Goal: Task Accomplishment & Management: Manage account settings

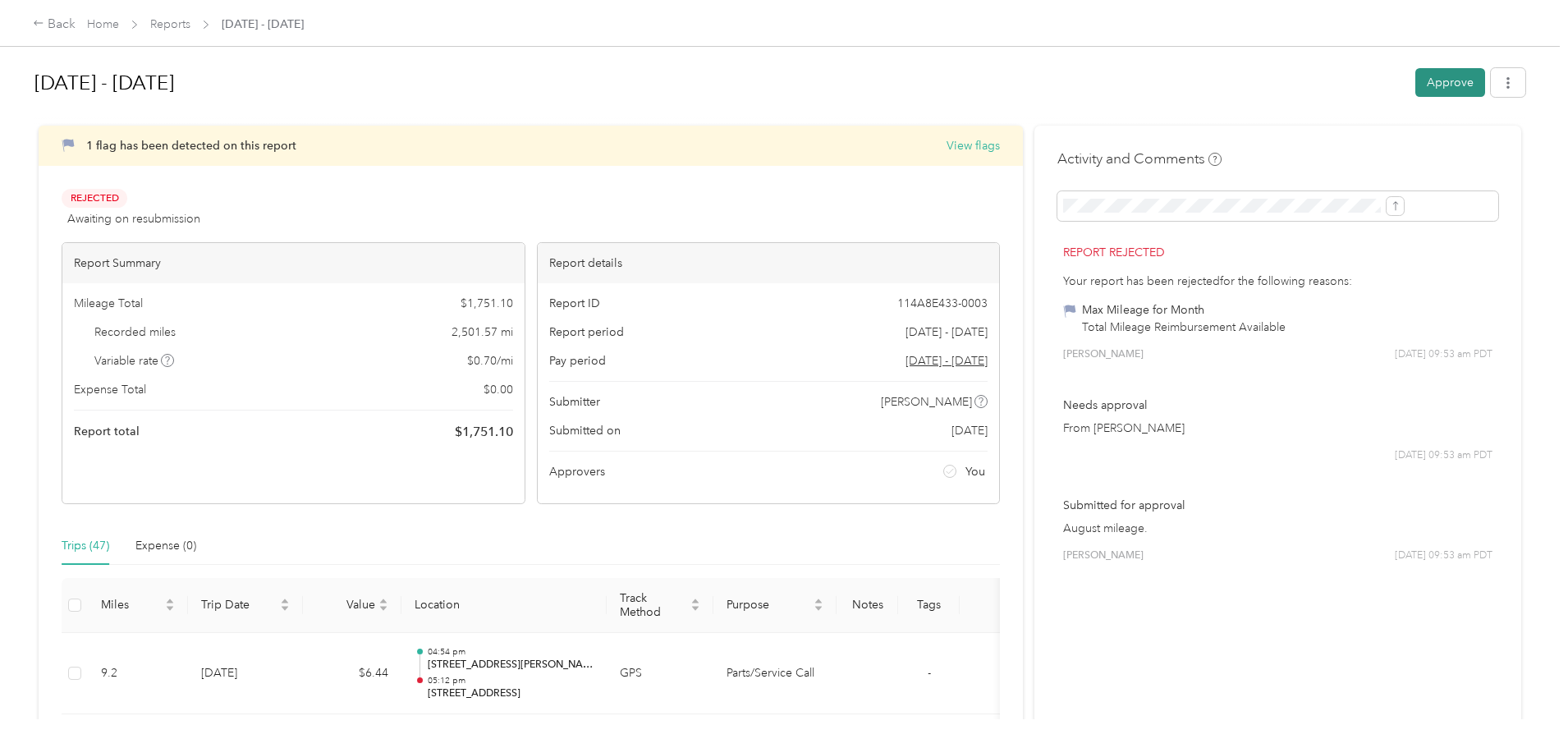
click at [1415, 82] on button "Approve" at bounding box center [1450, 82] width 70 height 29
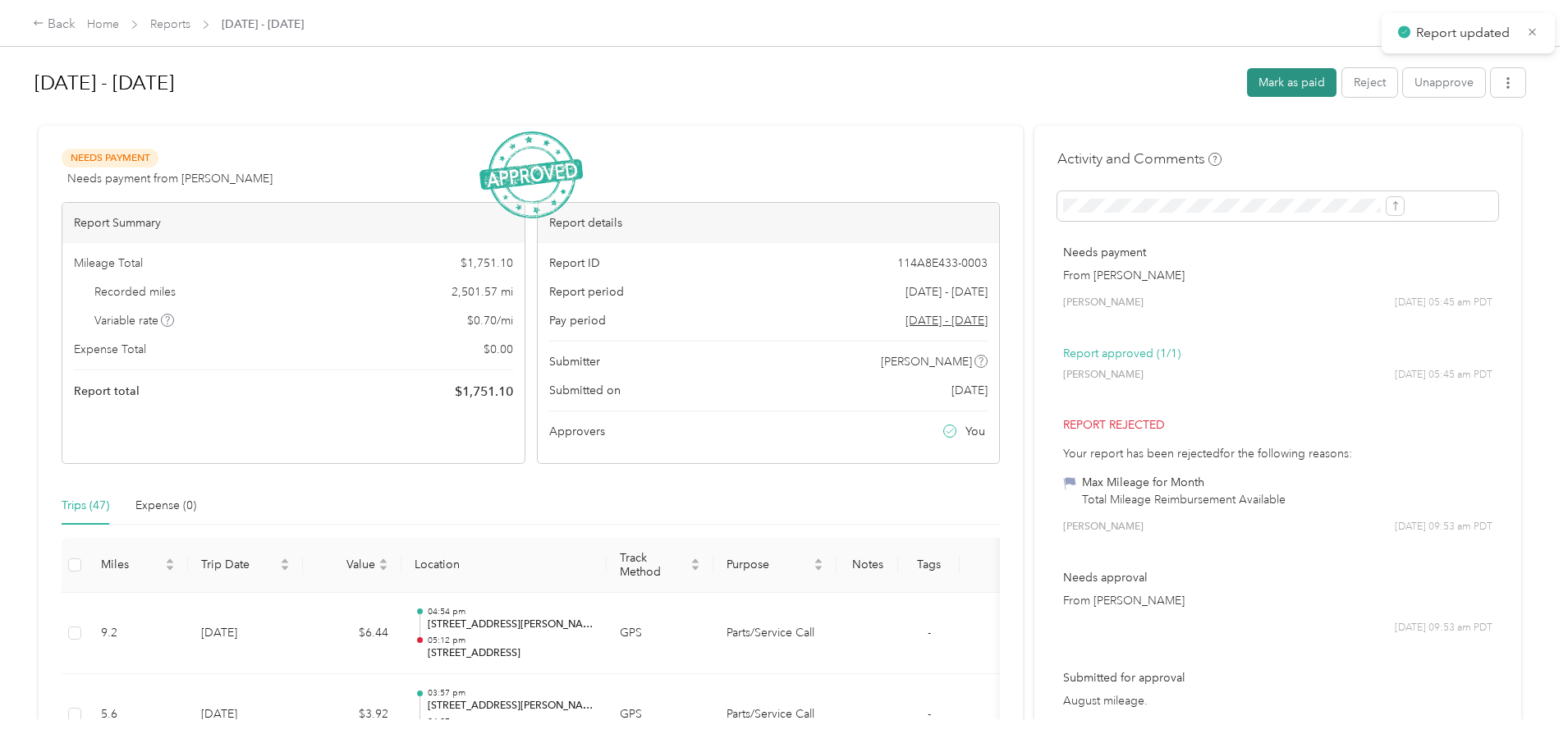
click at [1247, 81] on button "Mark as paid" at bounding box center [1291, 82] width 90 height 29
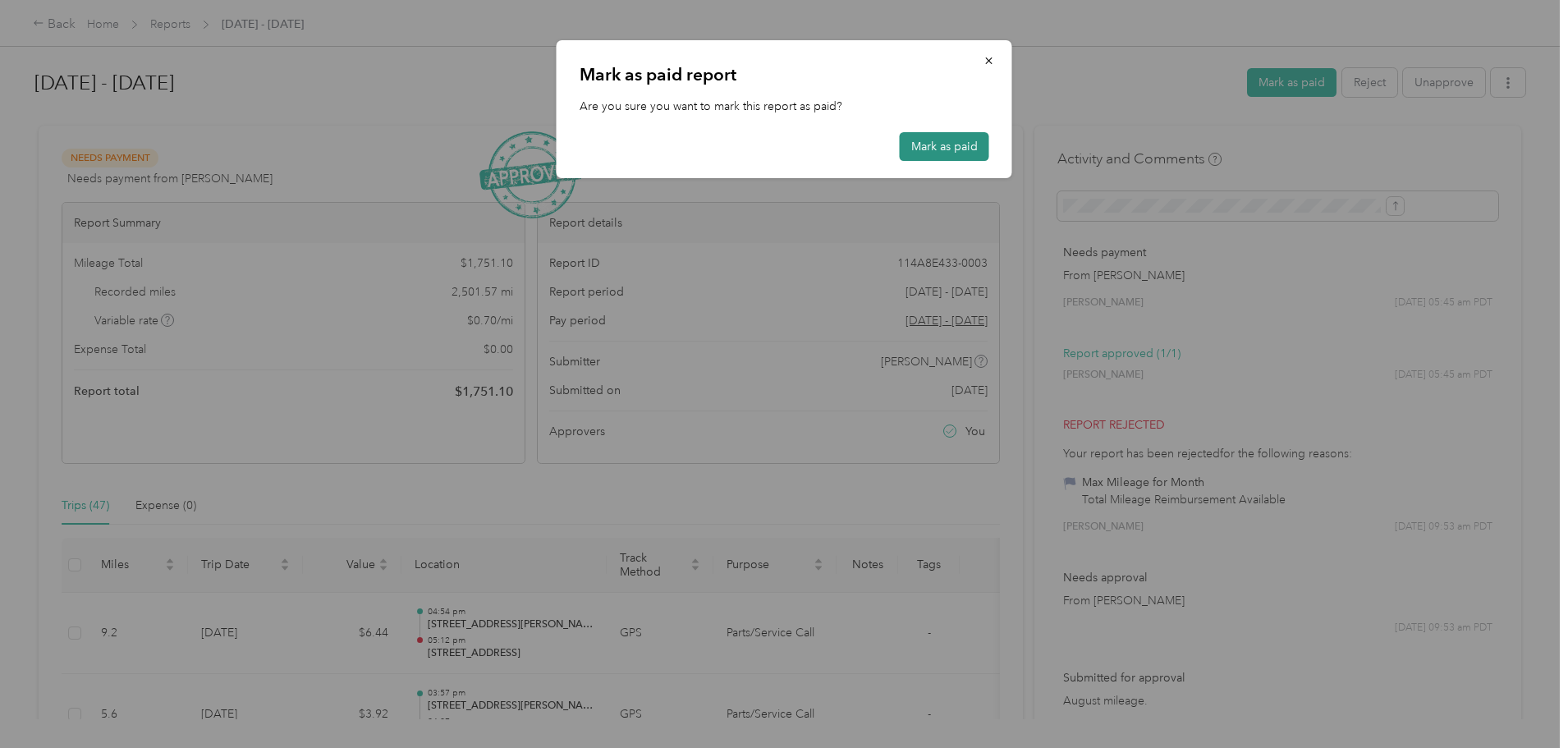
click at [968, 150] on button "Mark as paid" at bounding box center [944, 146] width 90 height 29
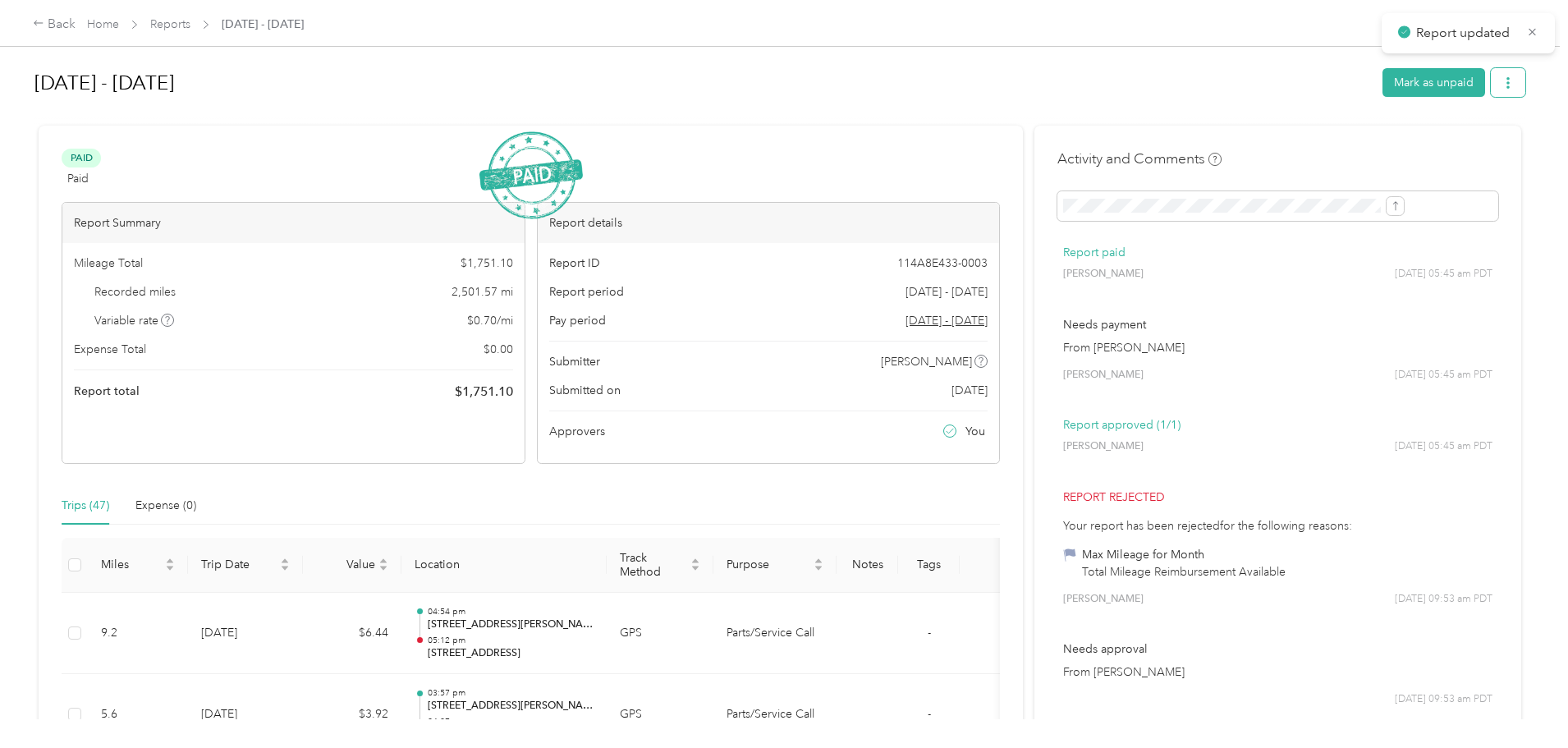
click at [1491, 92] on button "button" at bounding box center [1508, 82] width 34 height 29
click at [1342, 135] on span "Download" at bounding box center [1326, 144] width 54 height 18
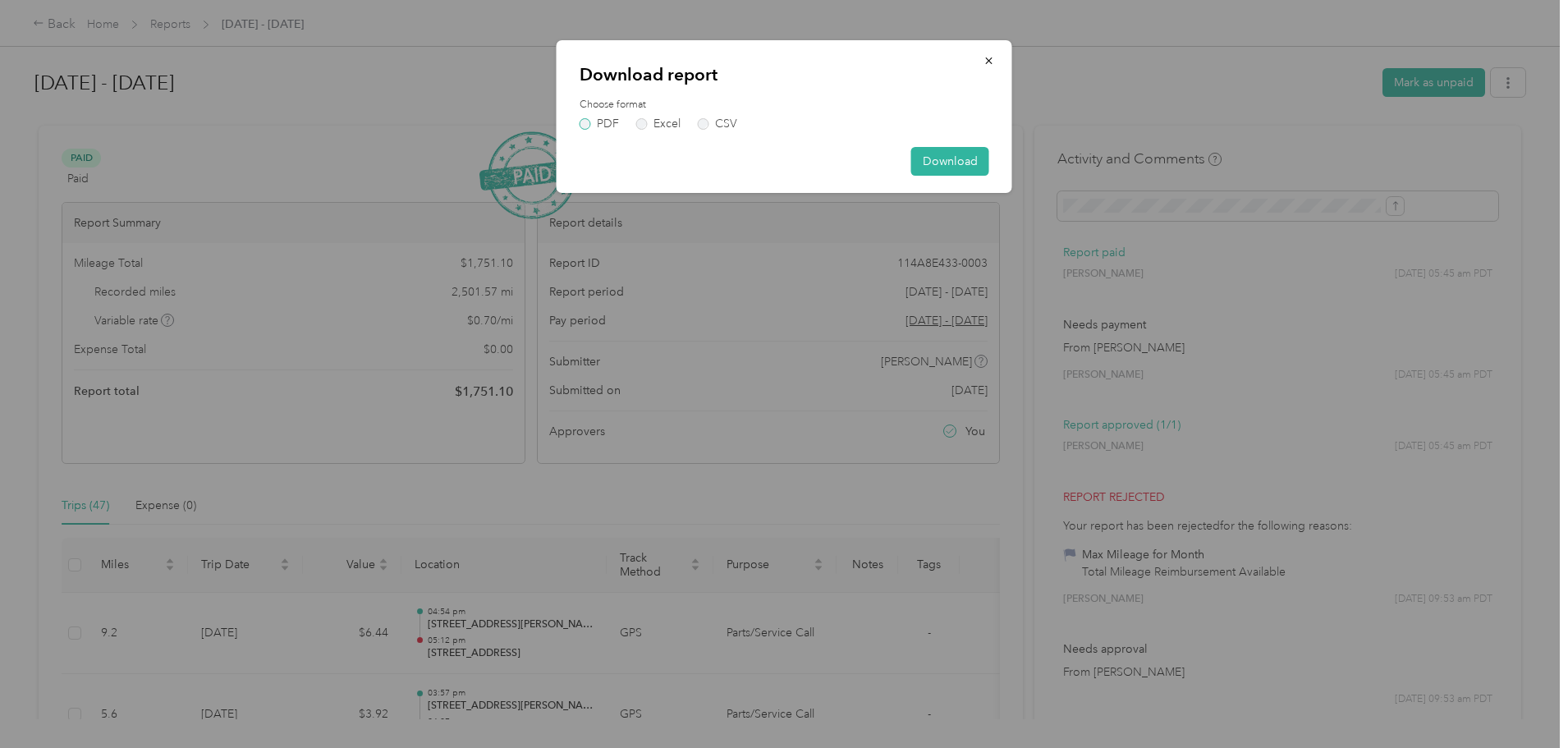
click at [583, 123] on label "PDF" at bounding box center [599, 124] width 39 height 12
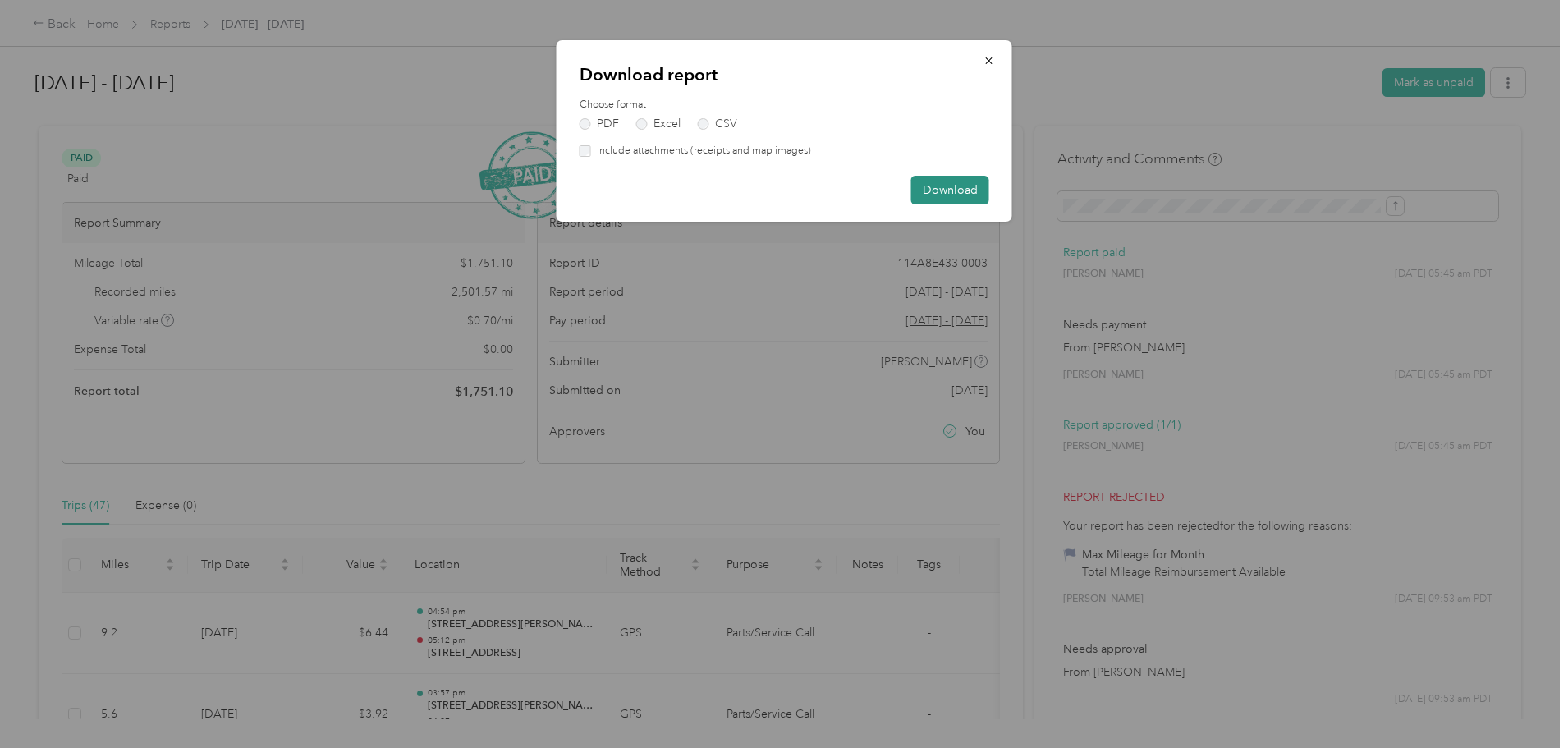
click at [933, 184] on button "Download" at bounding box center [950, 190] width 78 height 29
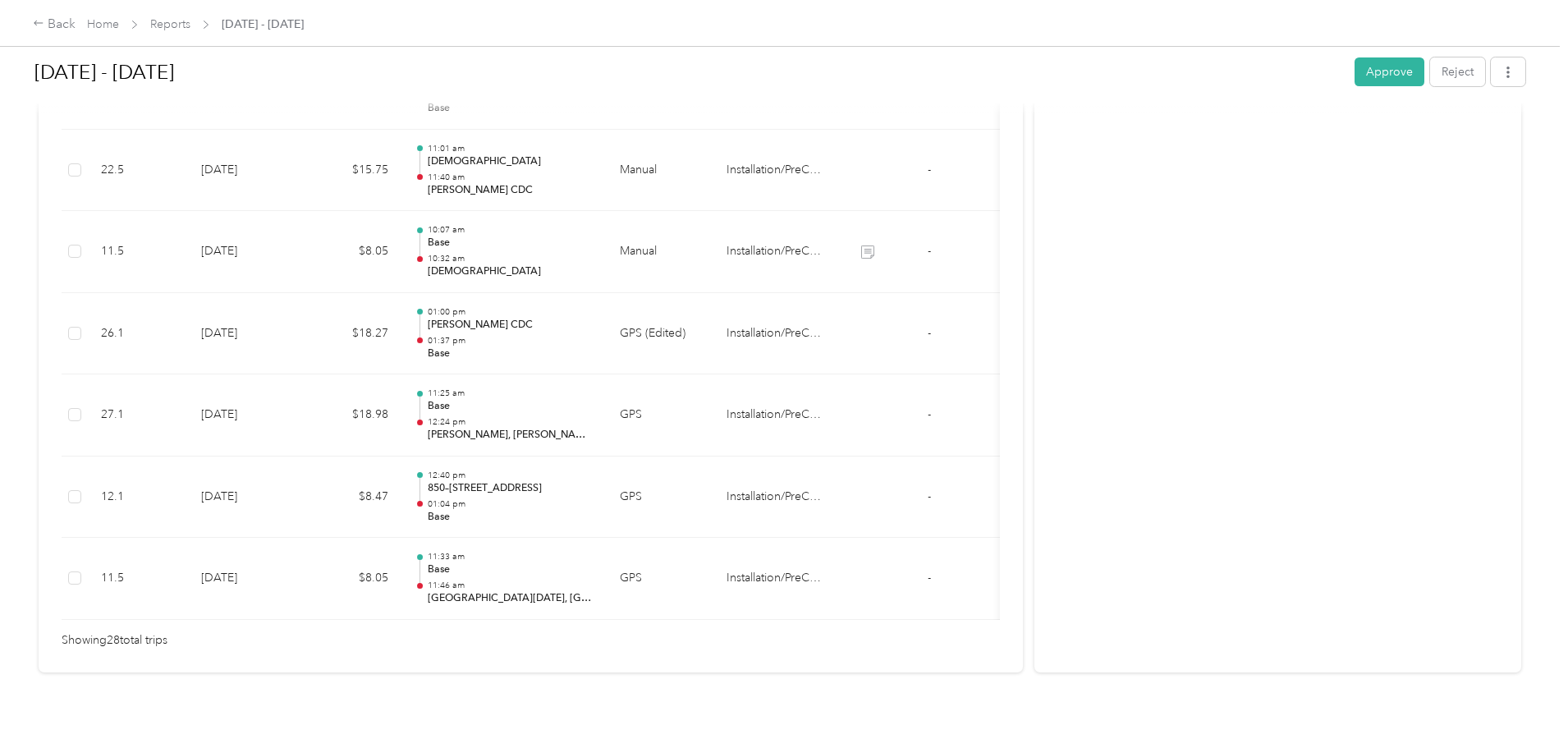
scroll to position [2295, 0]
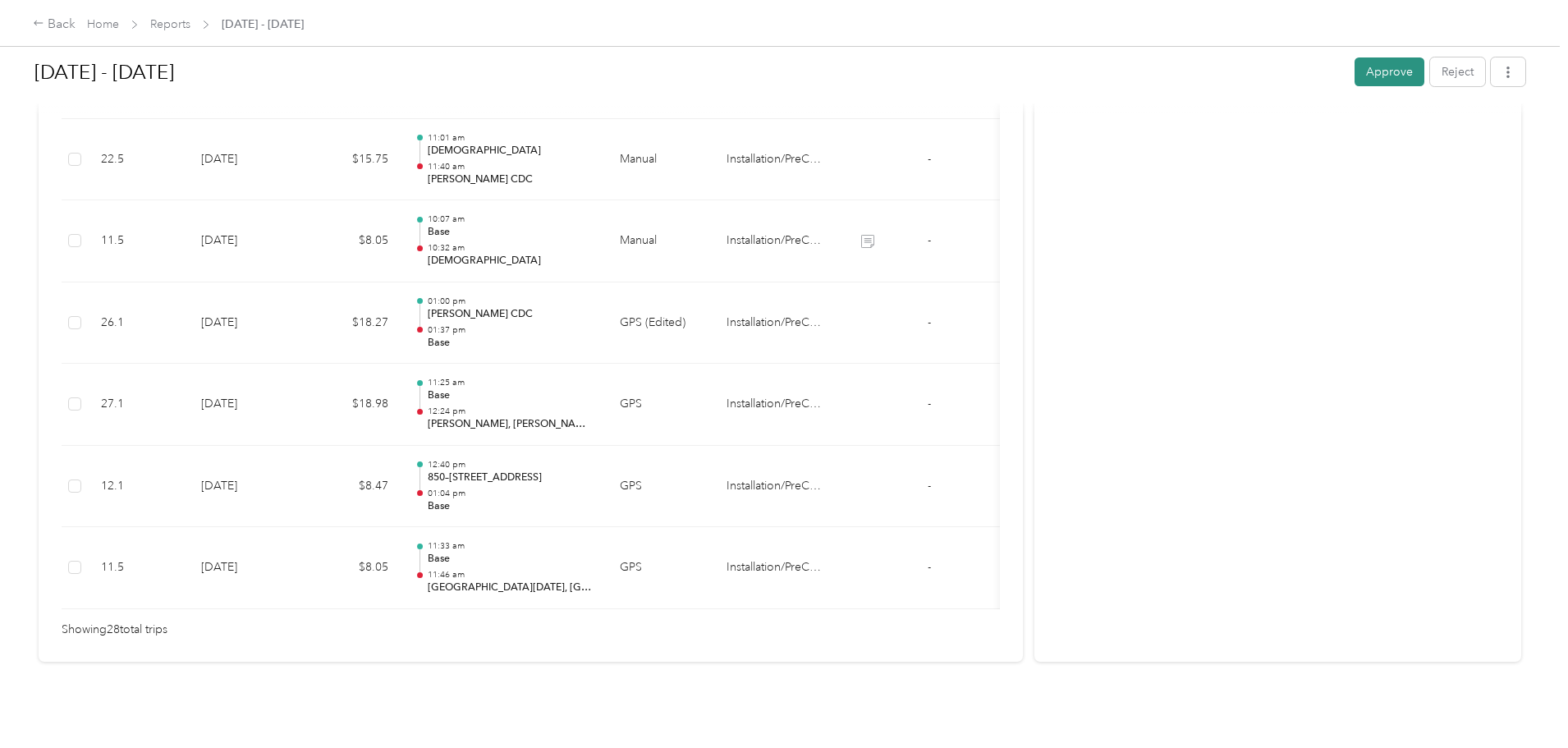
click at [1354, 66] on button "Approve" at bounding box center [1389, 71] width 70 height 29
click at [1247, 82] on button "Mark as paid" at bounding box center [1291, 71] width 90 height 29
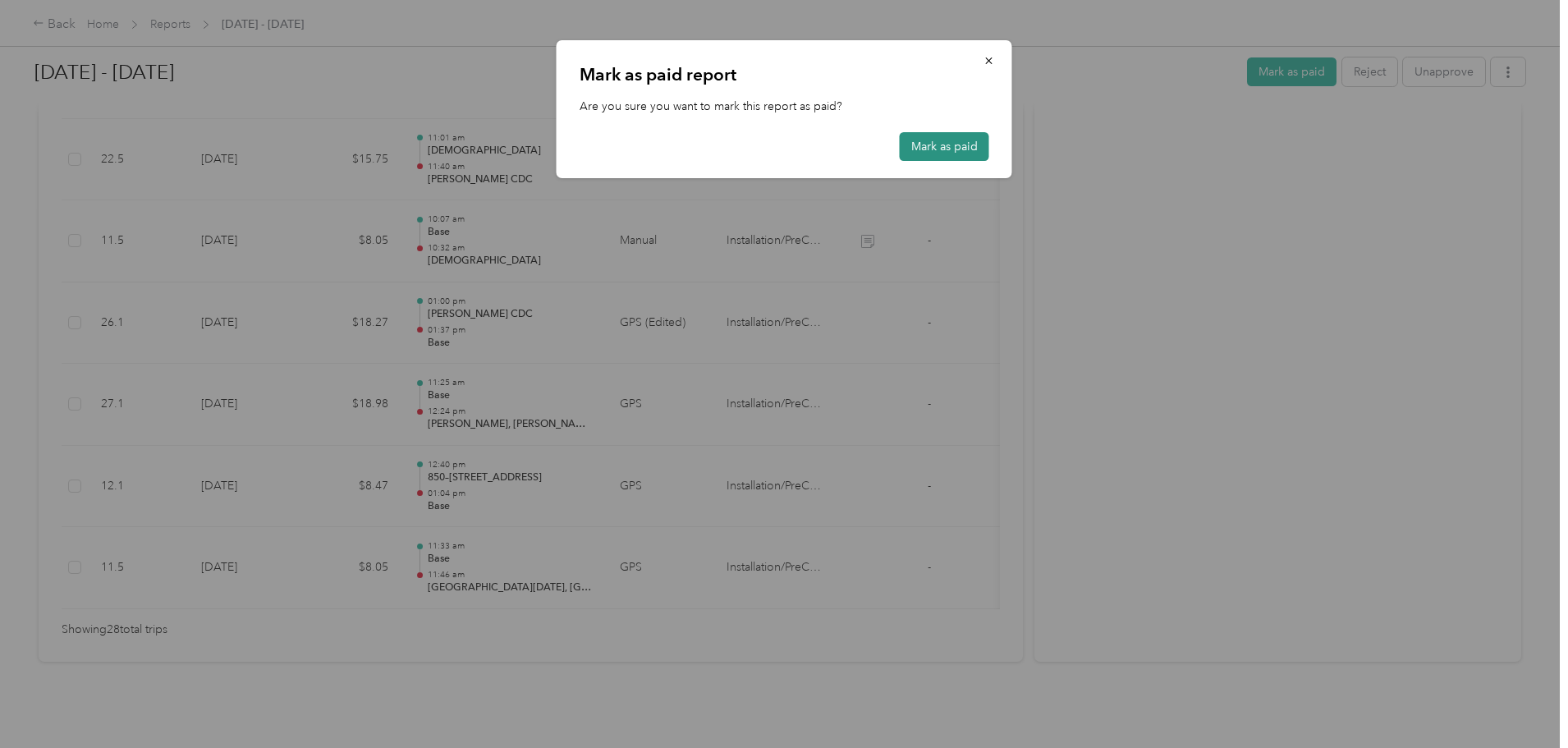
click at [946, 151] on button "Mark as paid" at bounding box center [944, 146] width 90 height 29
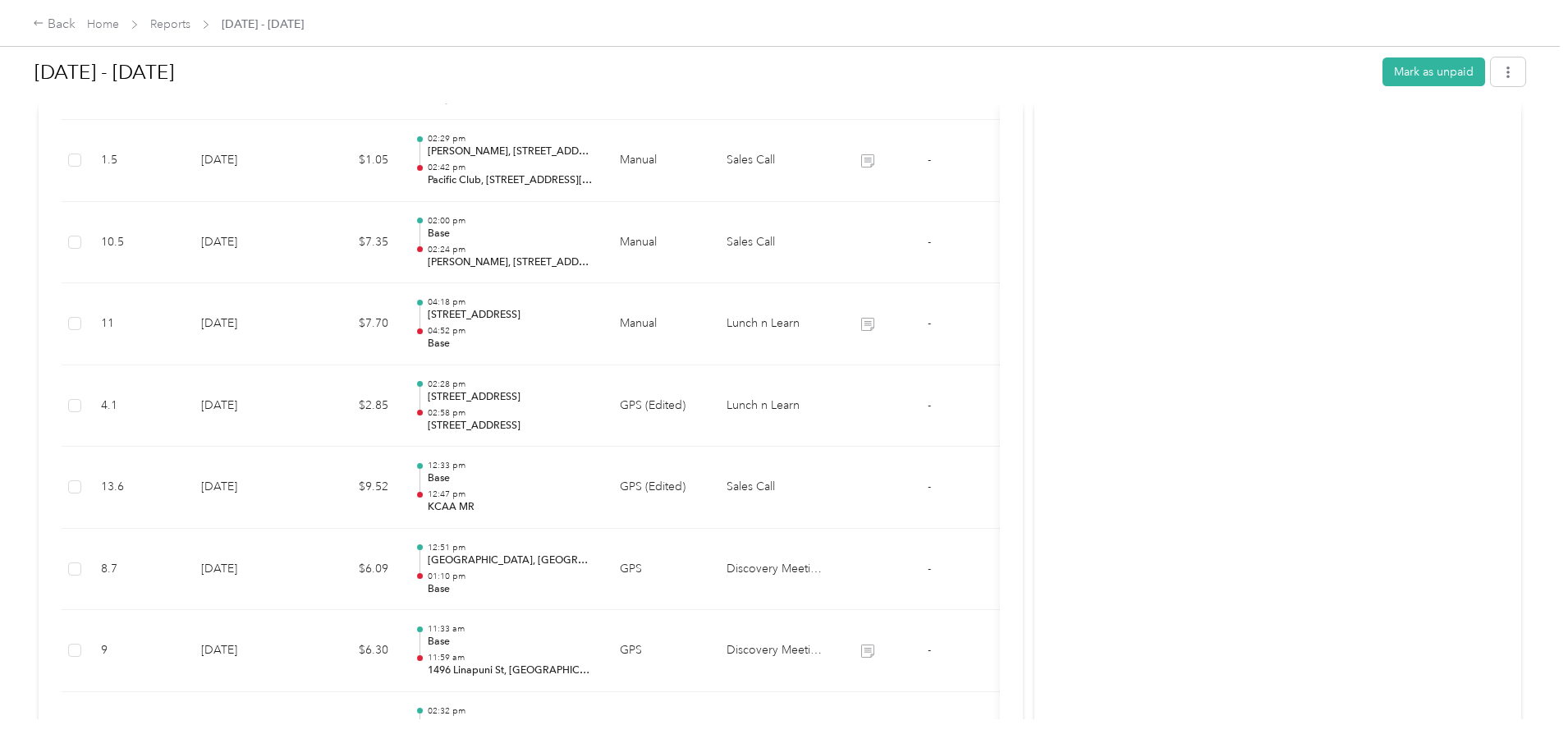
scroll to position [1249, 0]
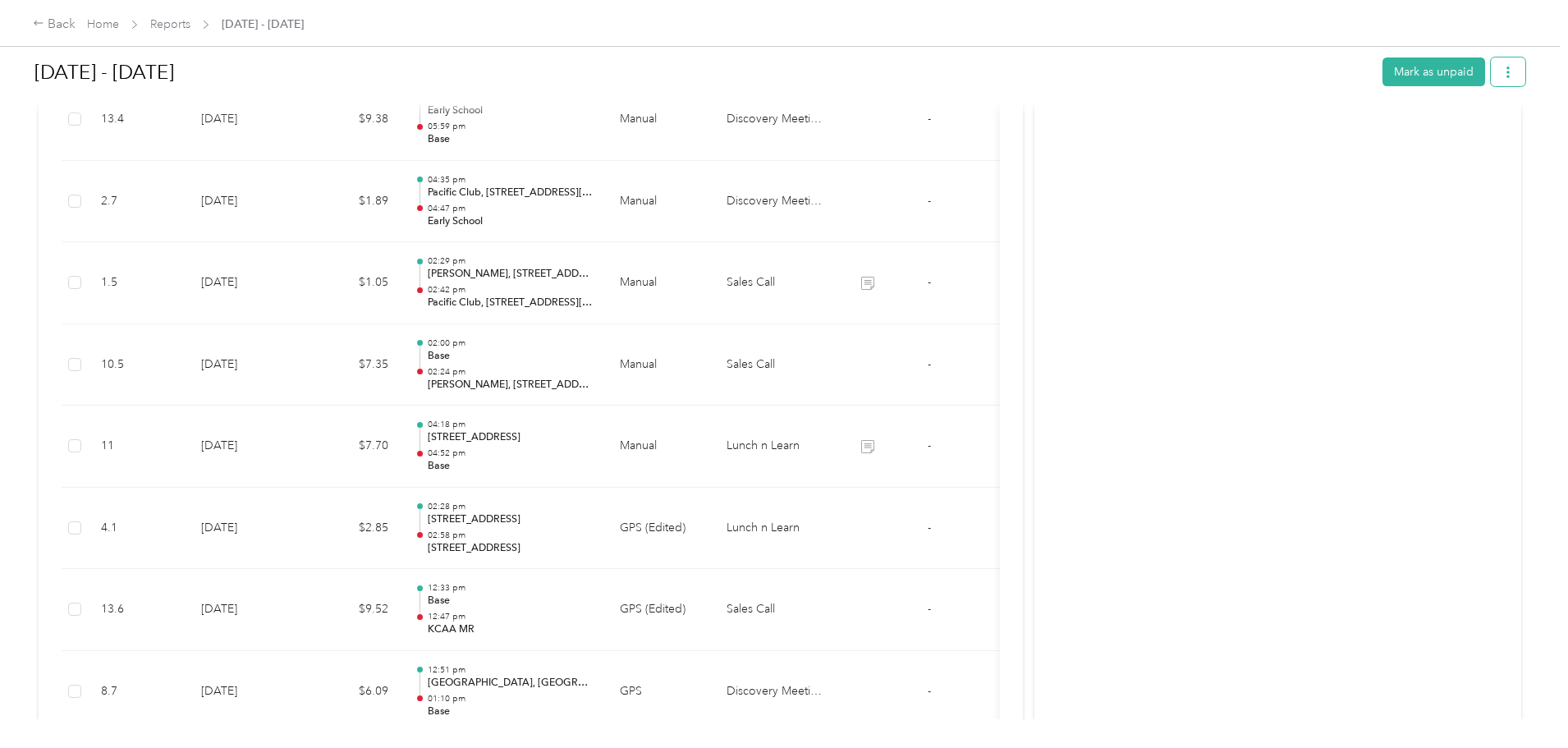
click at [1491, 80] on button "button" at bounding box center [1508, 71] width 34 height 29
click at [1346, 135] on span "Download" at bounding box center [1326, 133] width 54 height 18
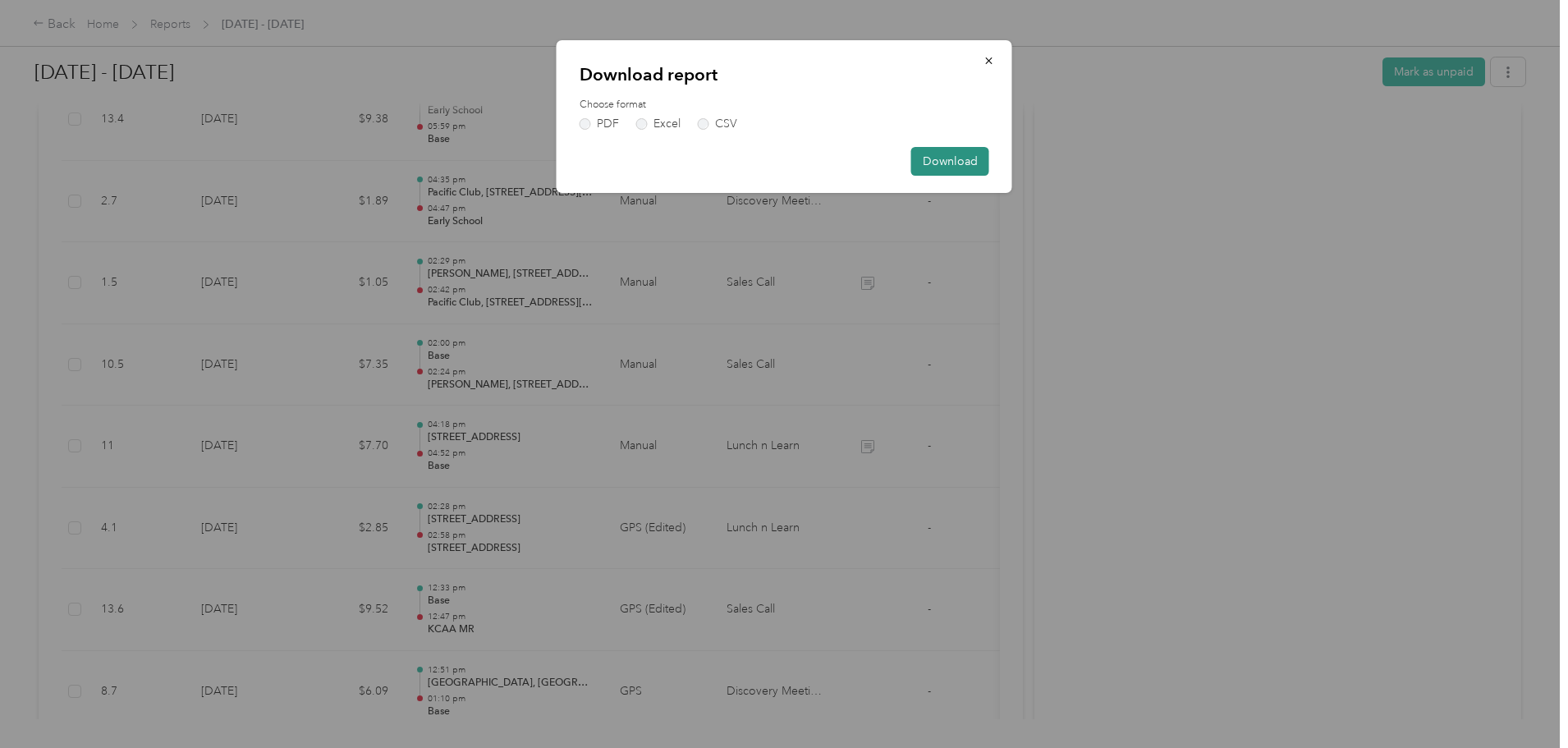
click at [940, 161] on button "Download" at bounding box center [950, 160] width 78 height 29
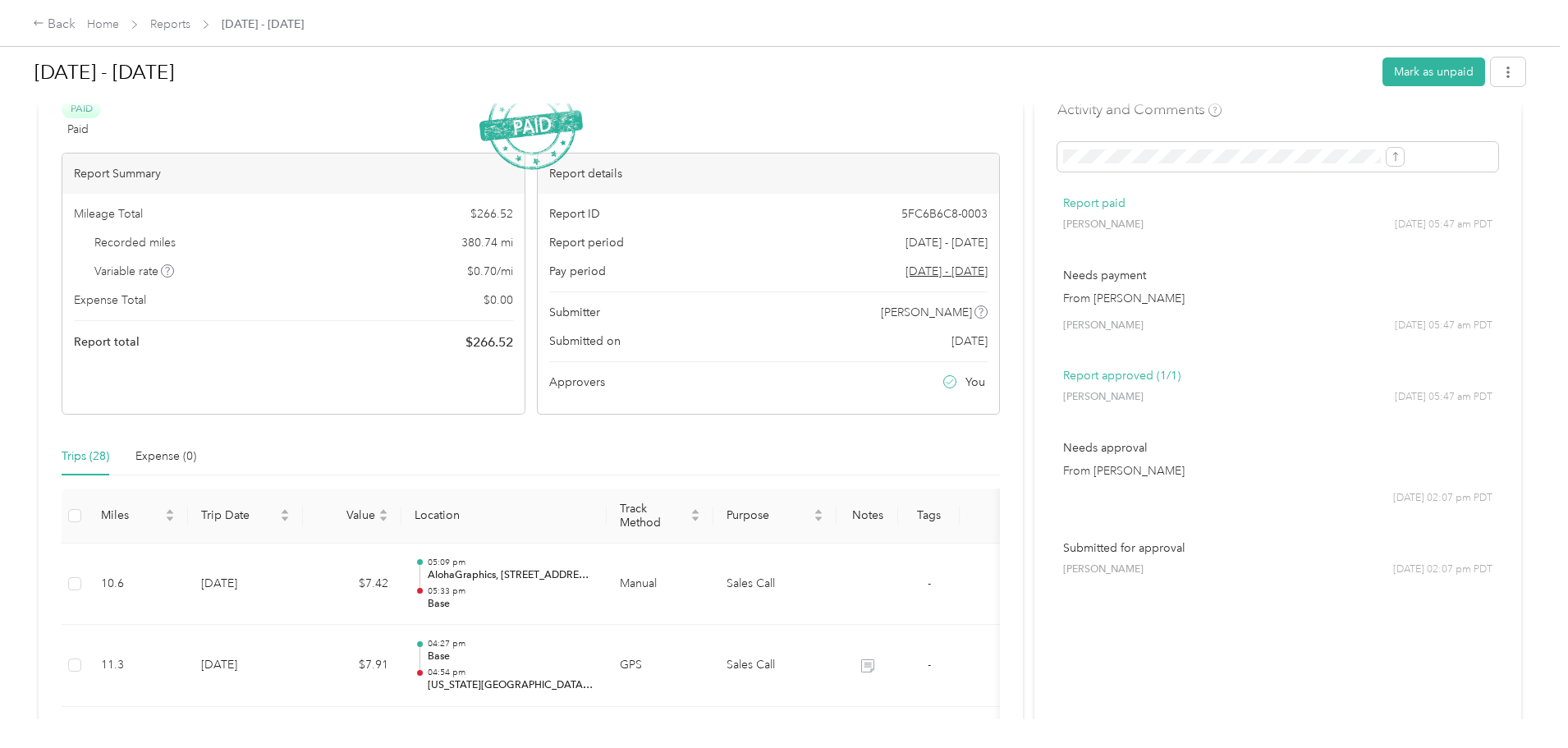
scroll to position [0, 0]
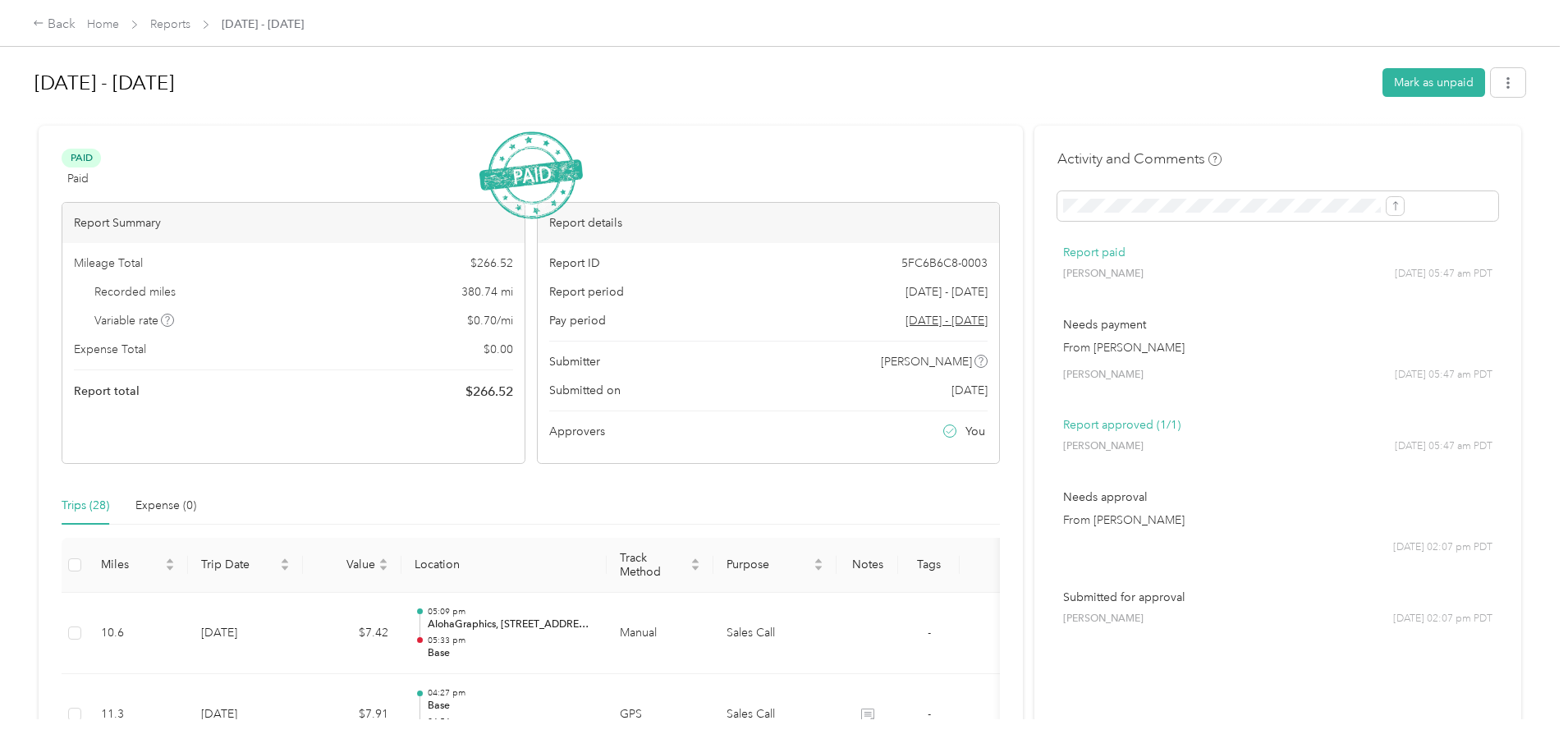
click at [946, 67] on h1 "[DATE] - [DATE]" at bounding box center [703, 83] width 1337 height 39
click at [1049, 81] on h1 "[DATE] - [DATE]" at bounding box center [703, 83] width 1337 height 39
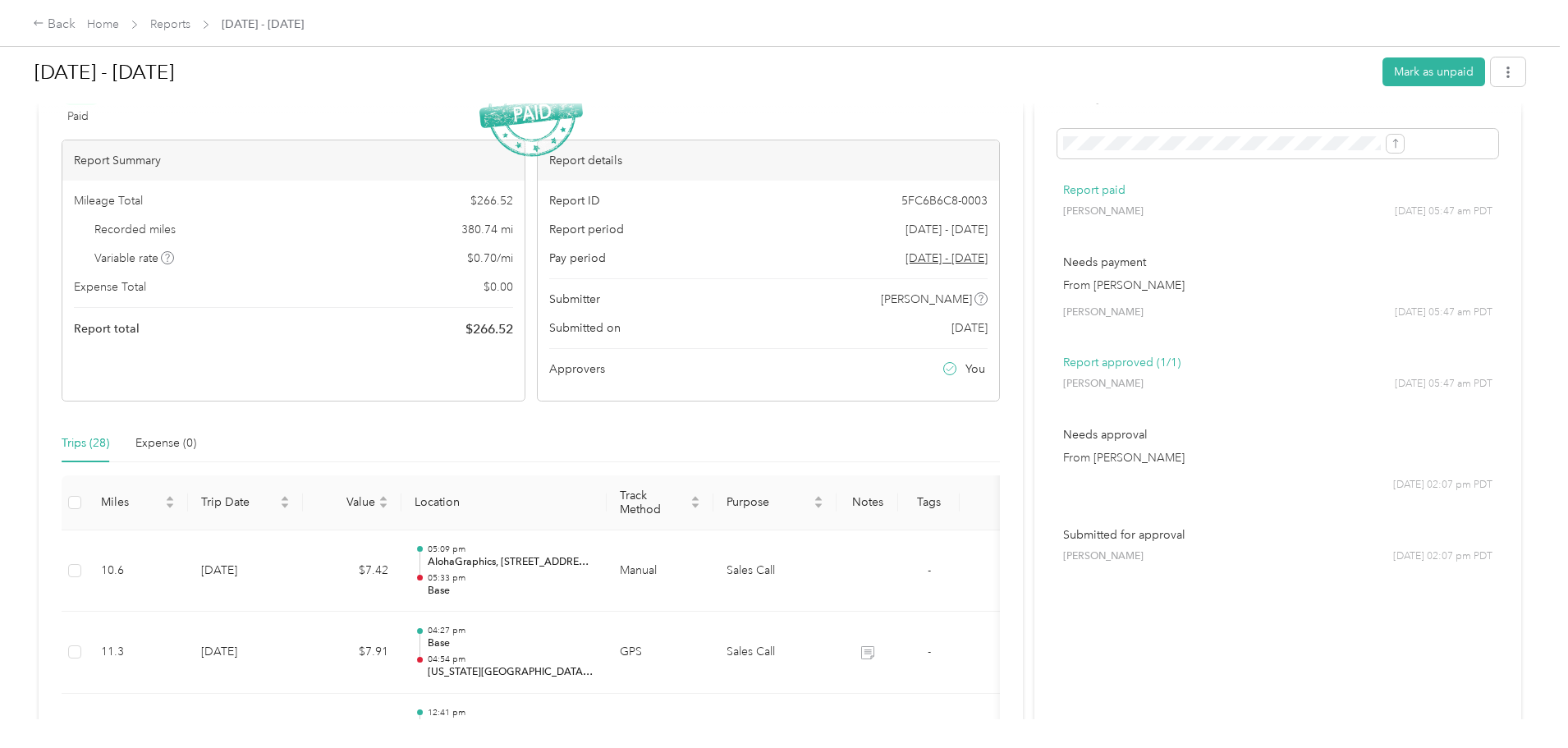
scroll to position [41, 0]
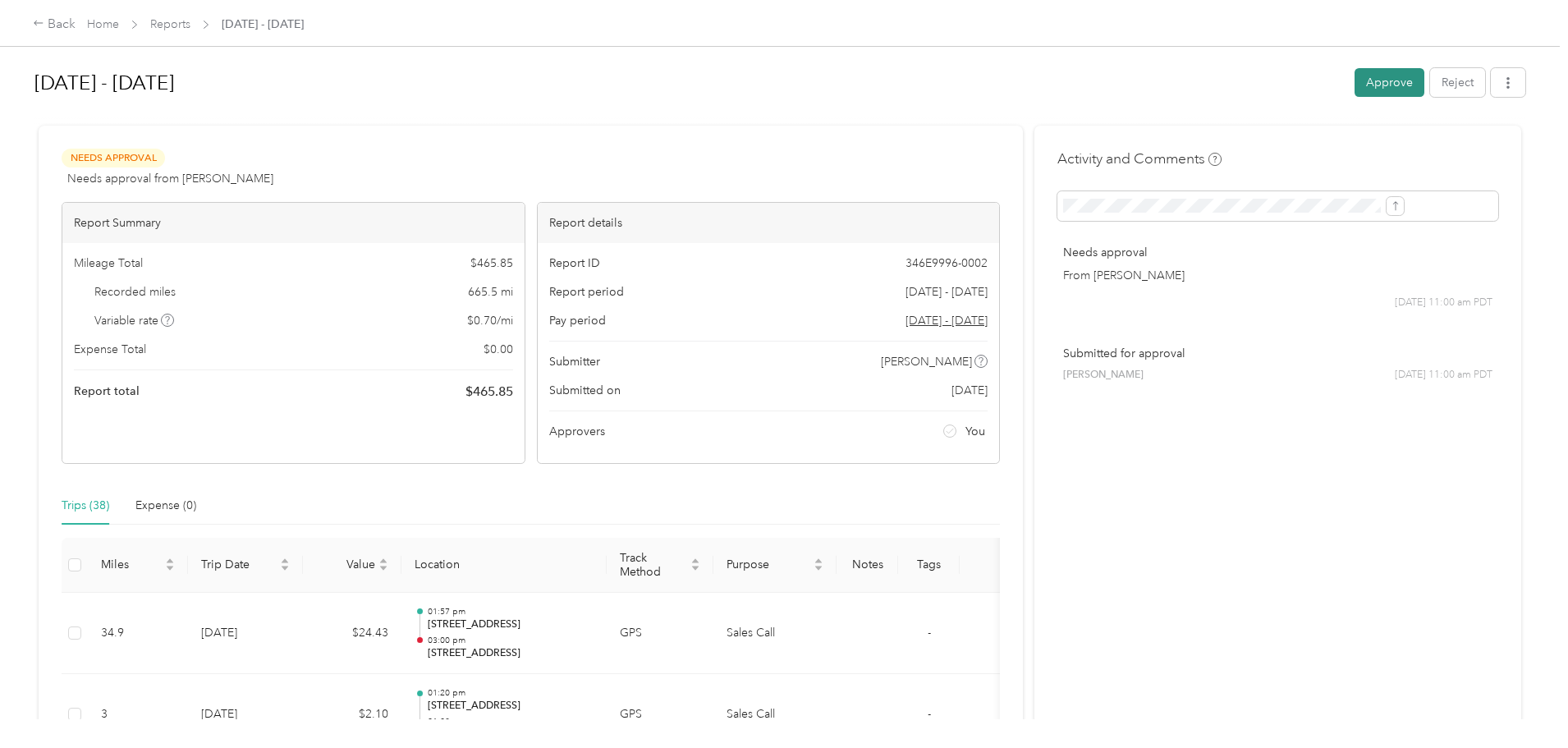
click at [1354, 80] on button "Approve" at bounding box center [1389, 82] width 70 height 29
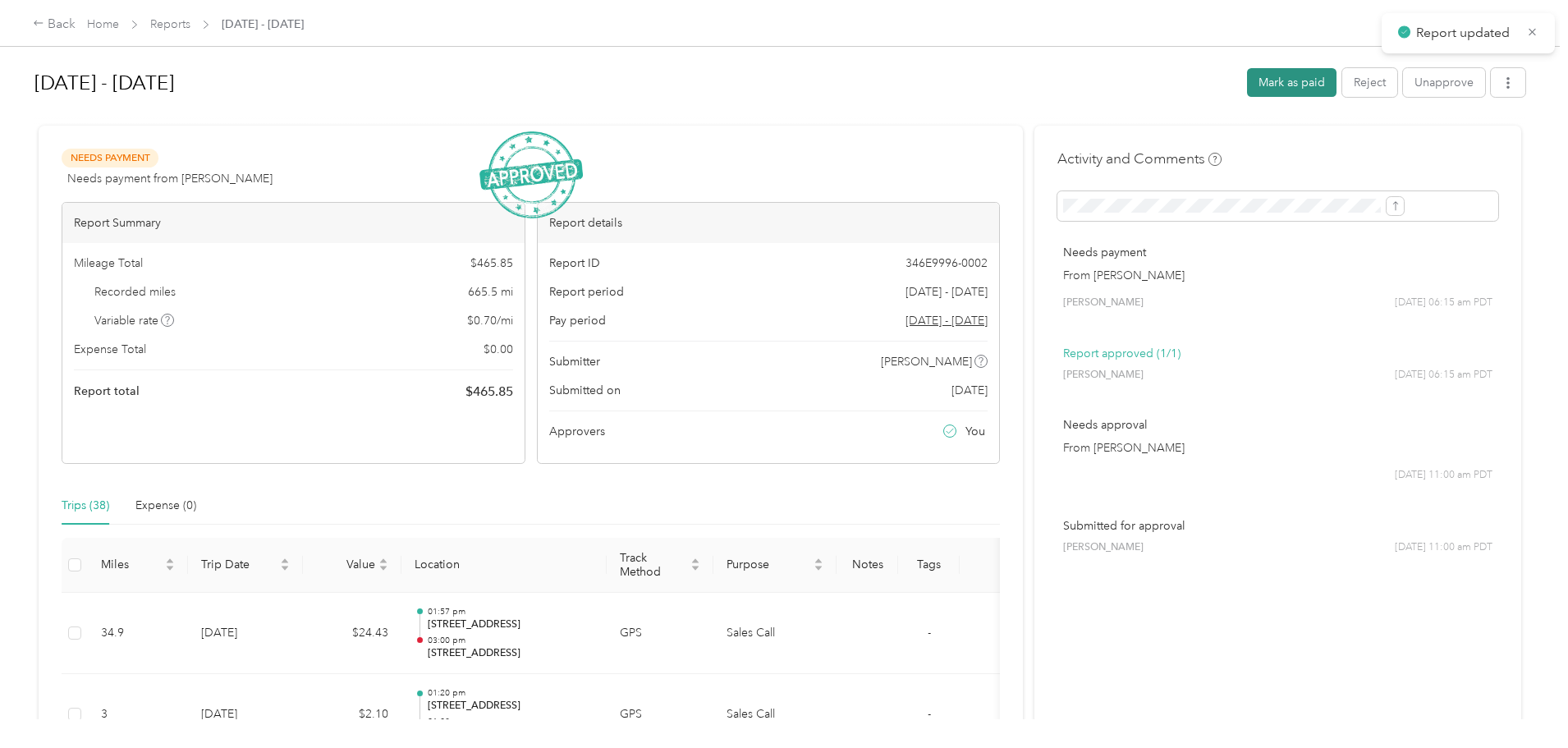
click at [1247, 84] on button "Mark as paid" at bounding box center [1291, 82] width 90 height 29
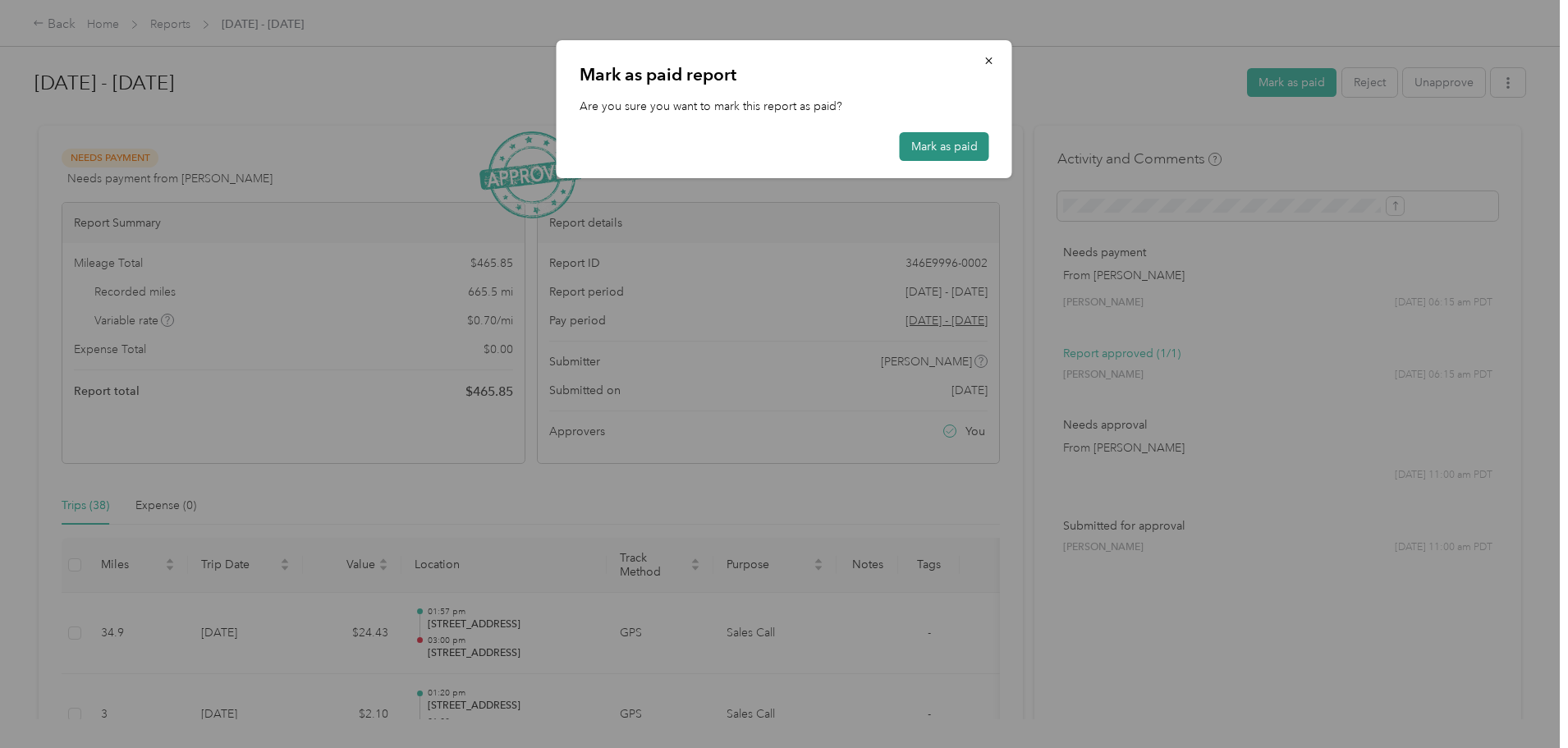
click at [936, 141] on button "Mark as paid" at bounding box center [944, 146] width 90 height 29
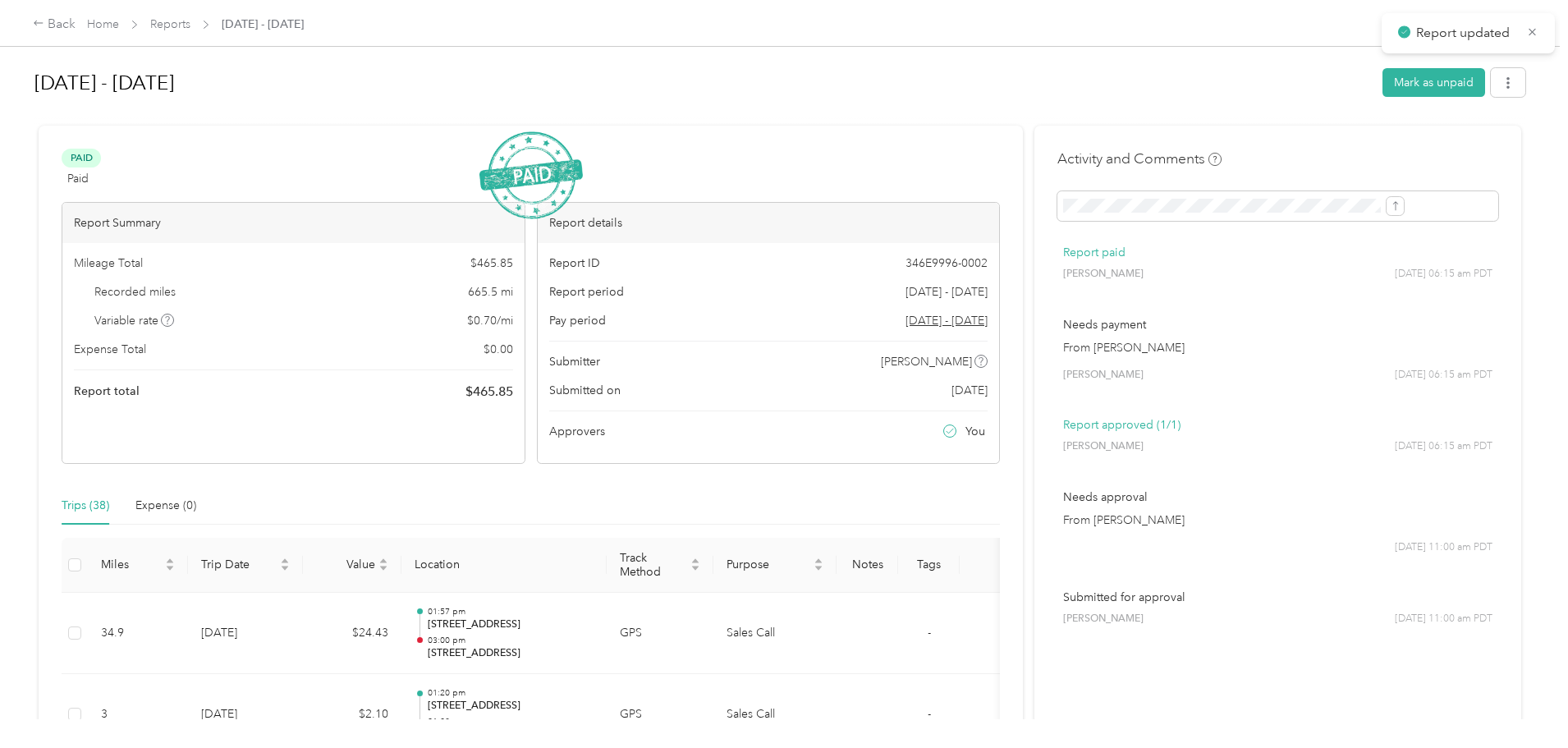
click at [304, 23] on span "[DATE] - [DATE]" at bounding box center [262, 25] width 82 height 18
click at [1533, 30] on icon at bounding box center [1533, 31] width 13 height 15
click at [191, 26] on link "Reports" at bounding box center [170, 25] width 40 height 14
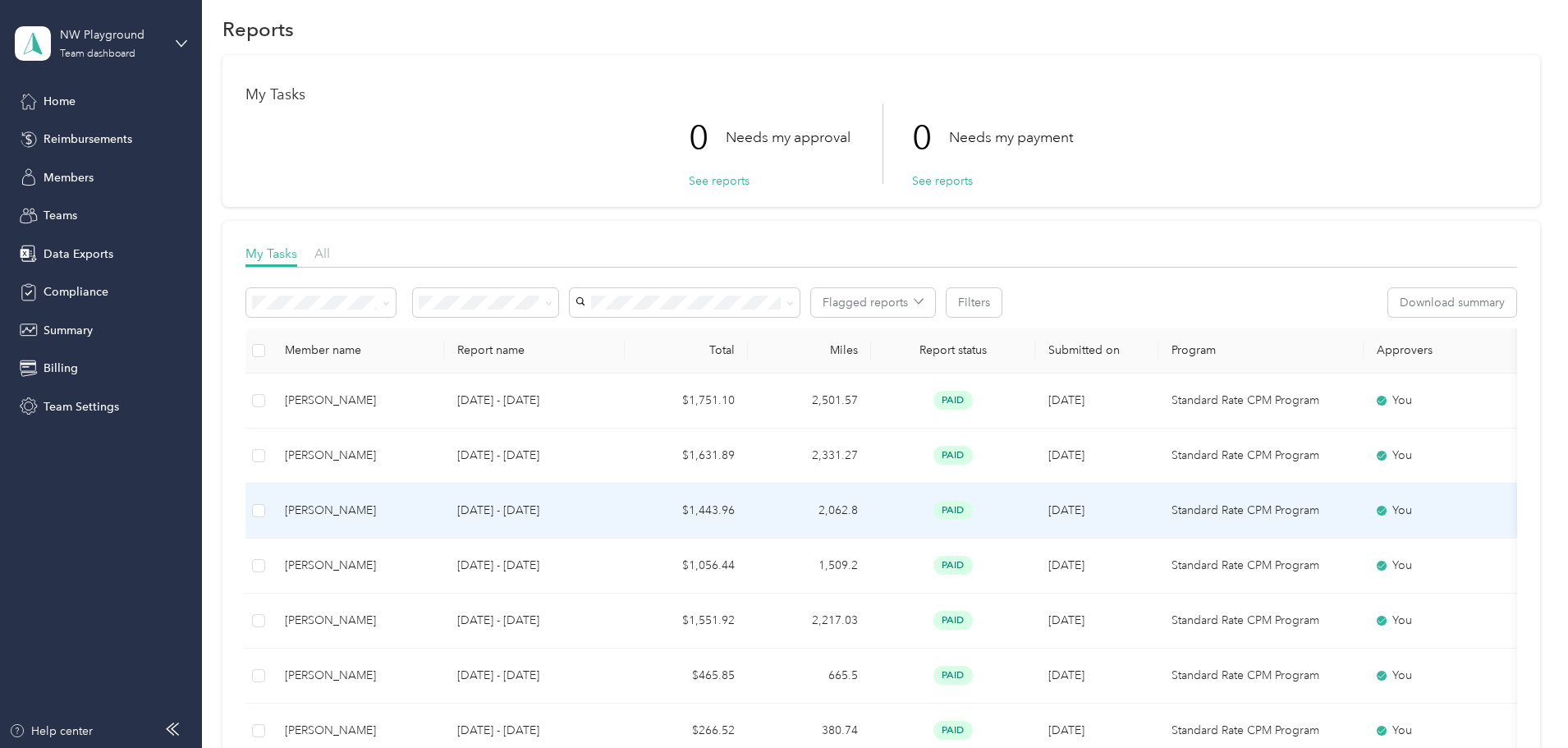
scroll to position [21, 0]
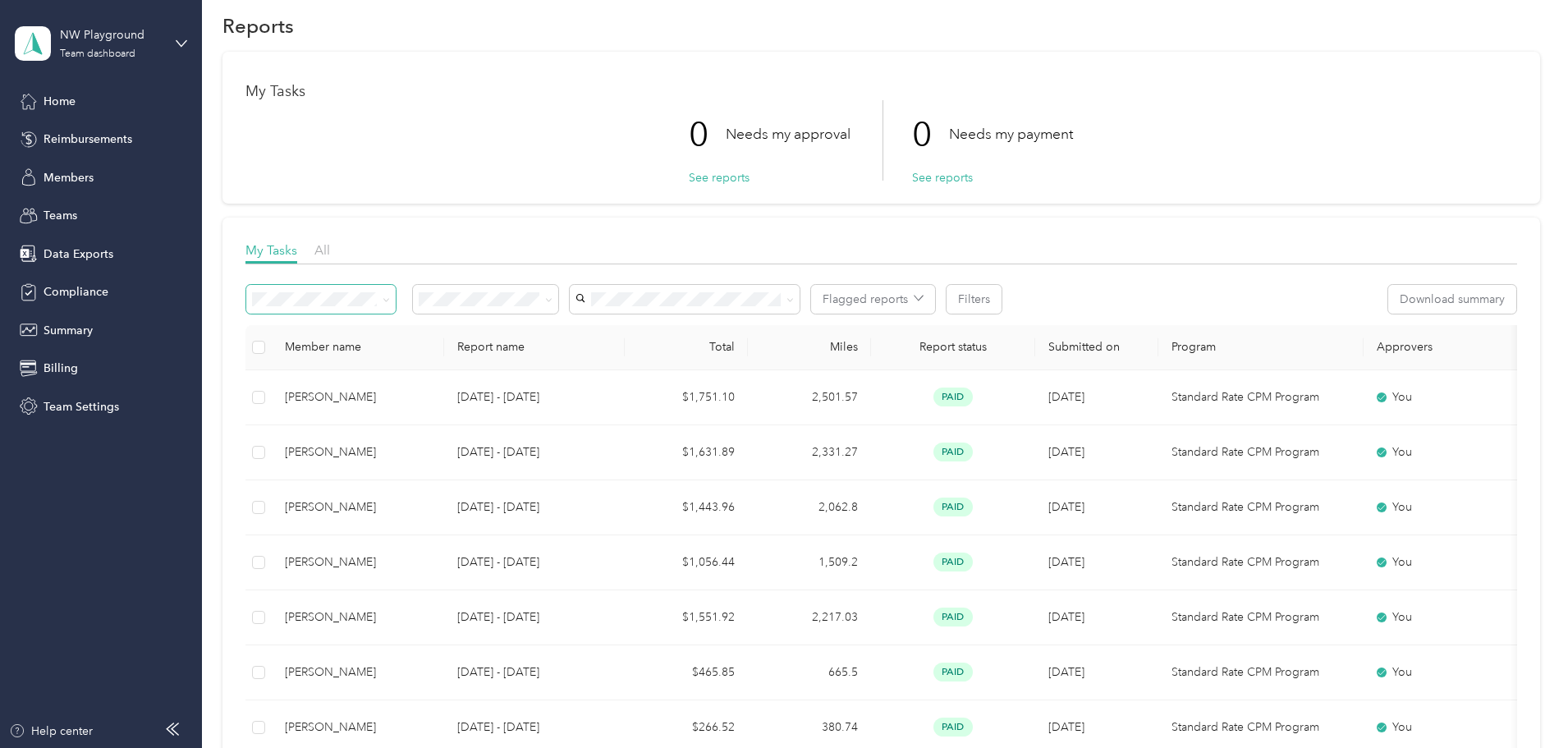
click at [390, 304] on span at bounding box center [387, 299] width 8 height 14
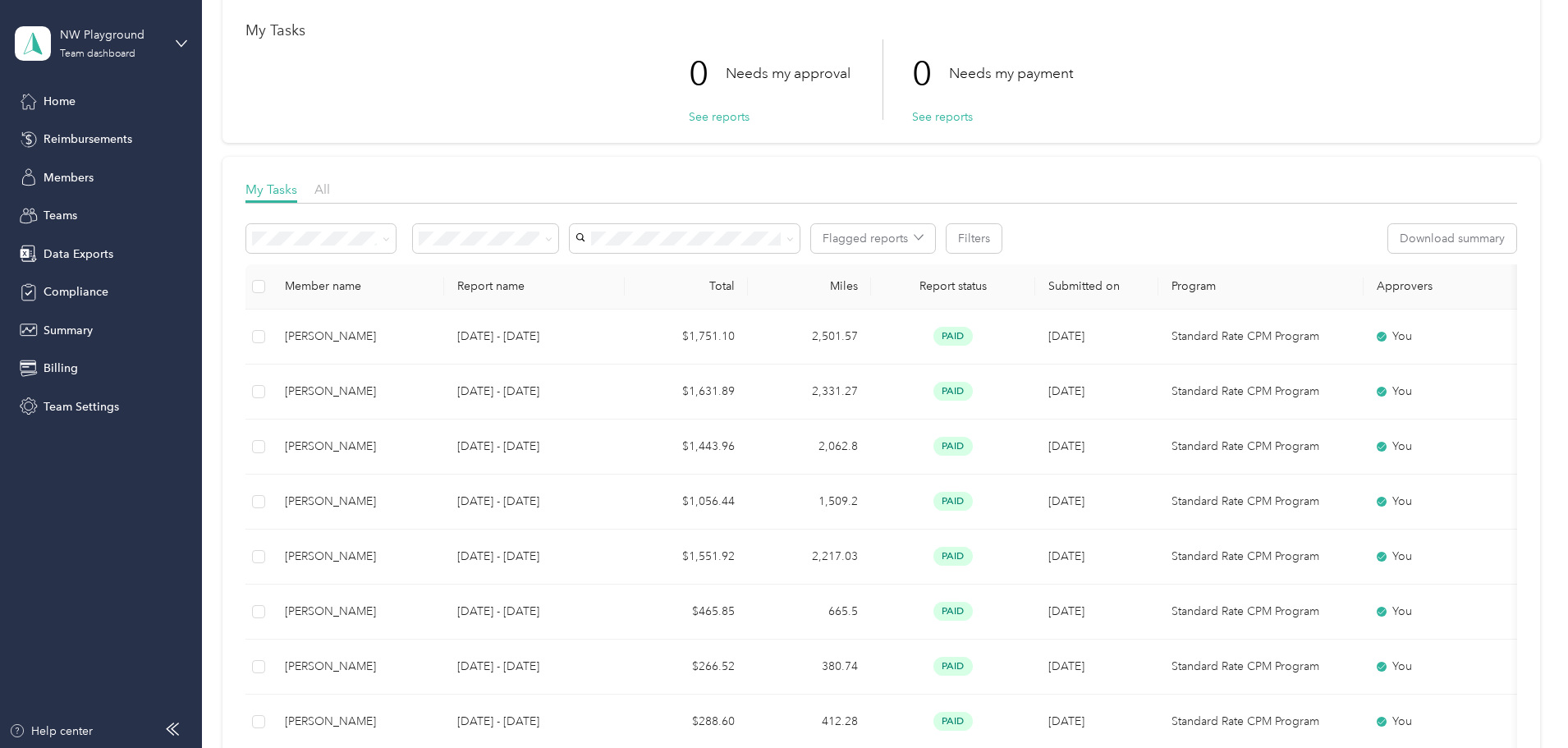
scroll to position [0, 0]
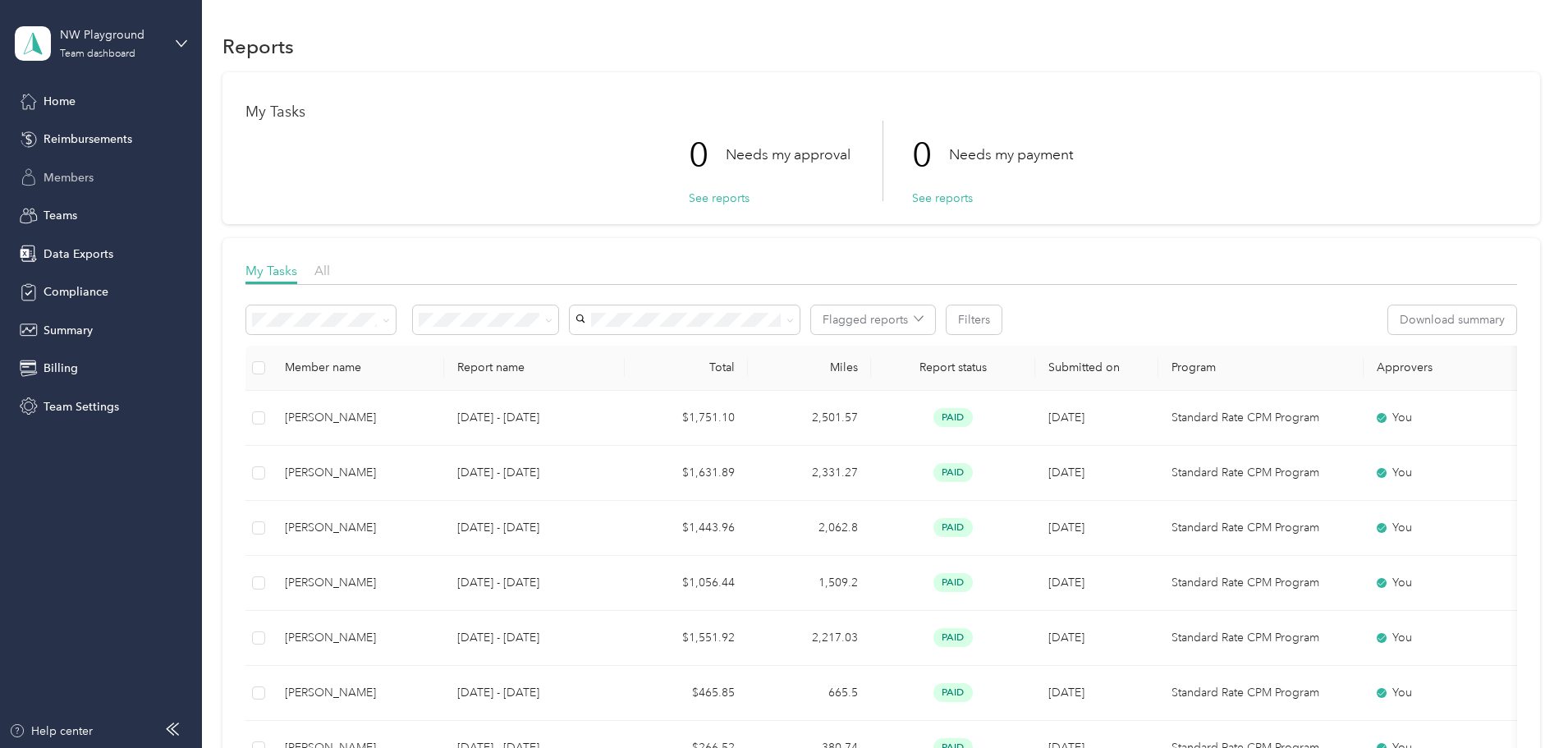
click at [83, 176] on span "Members" at bounding box center [68, 178] width 50 height 18
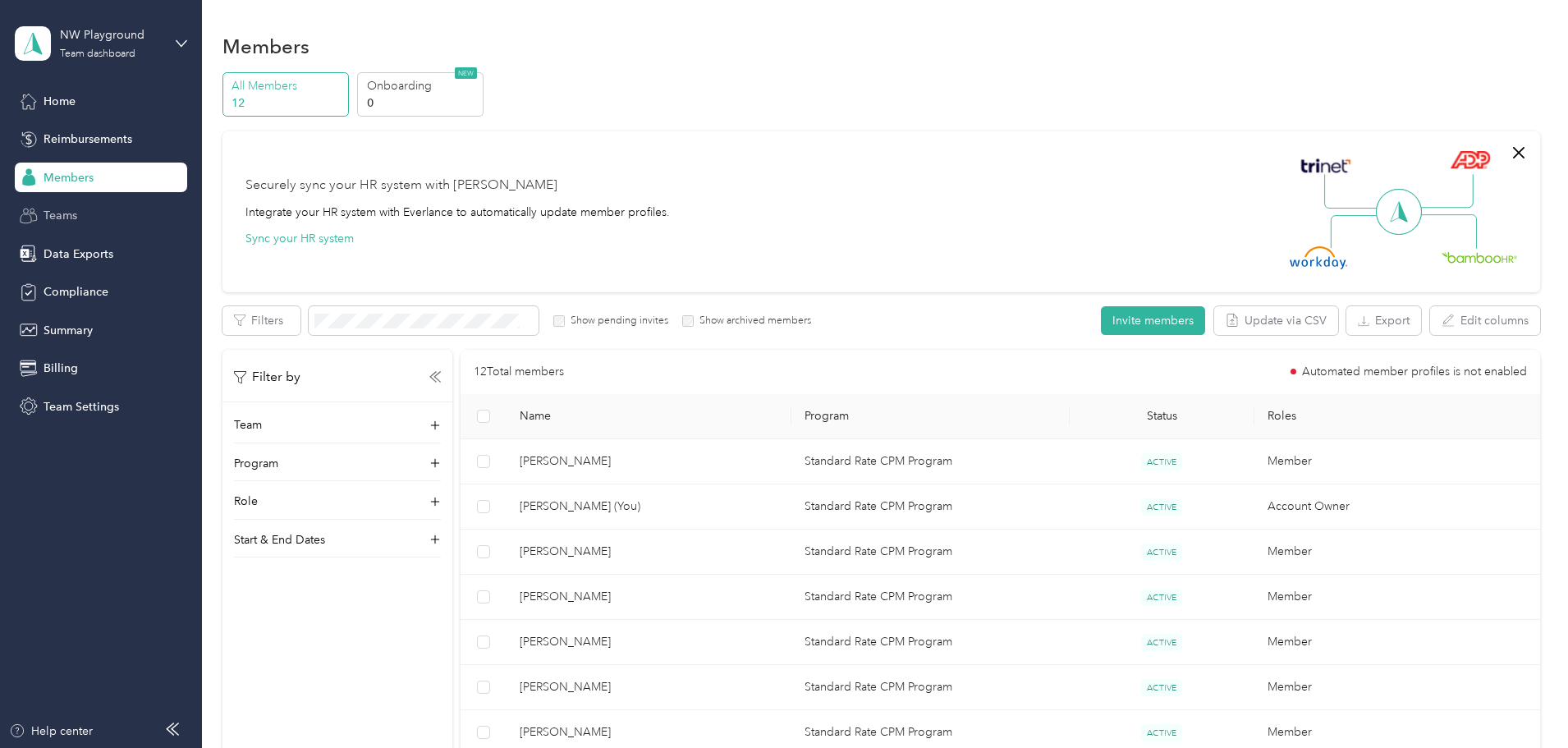
click at [40, 218] on div "Teams" at bounding box center [100, 216] width 172 height 30
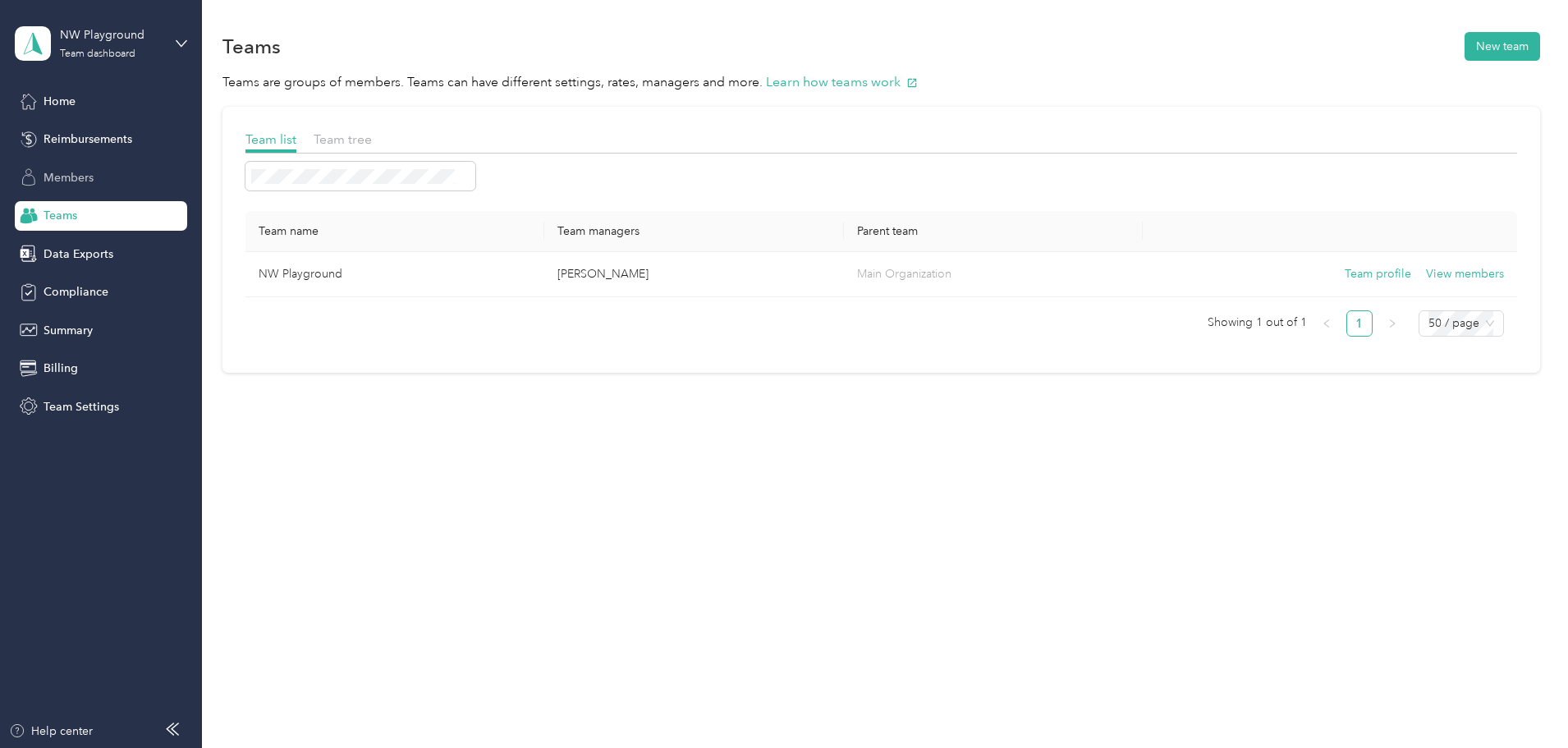
click at [82, 174] on span "Members" at bounding box center [68, 178] width 50 height 18
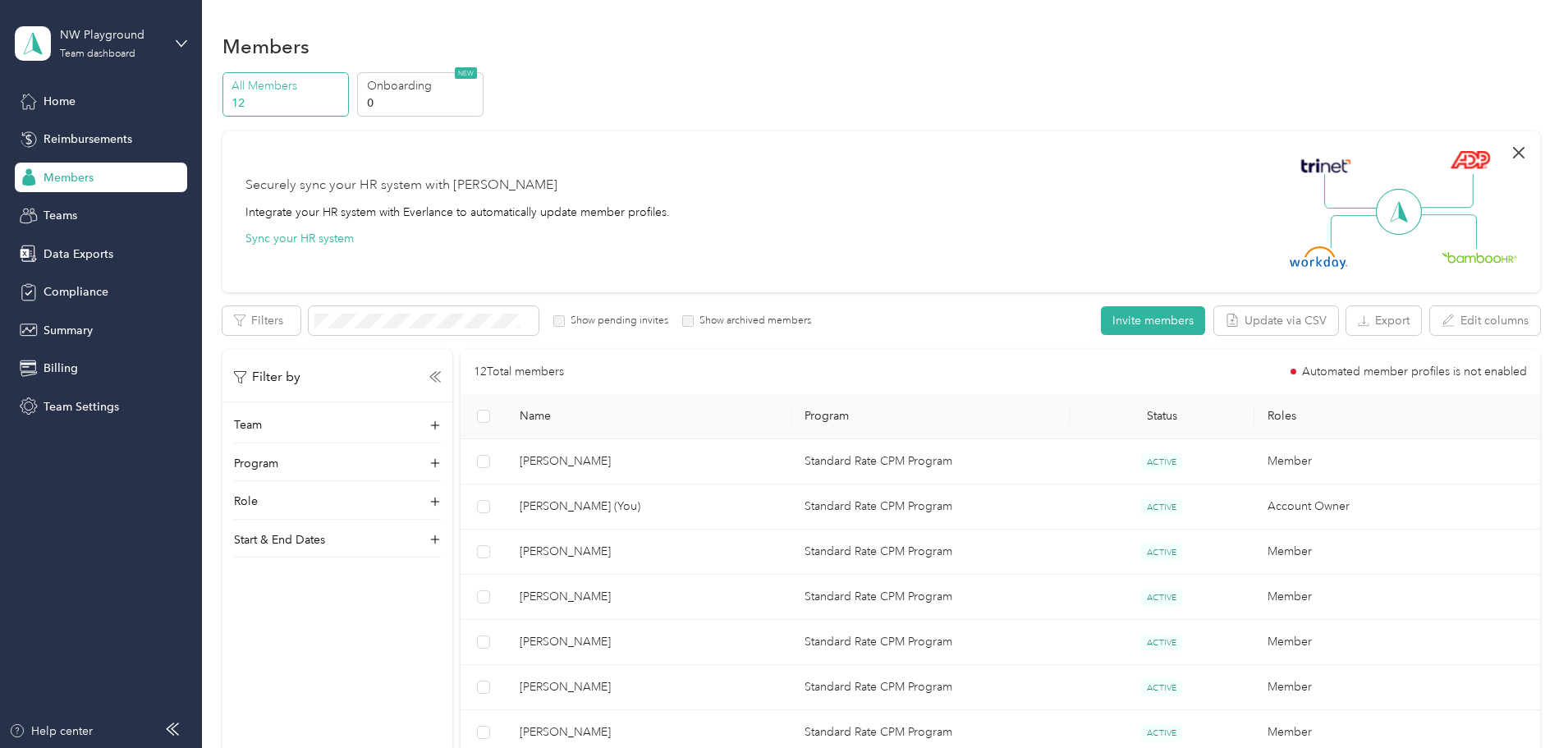
click at [1509, 152] on icon "button" at bounding box center [1519, 153] width 20 height 20
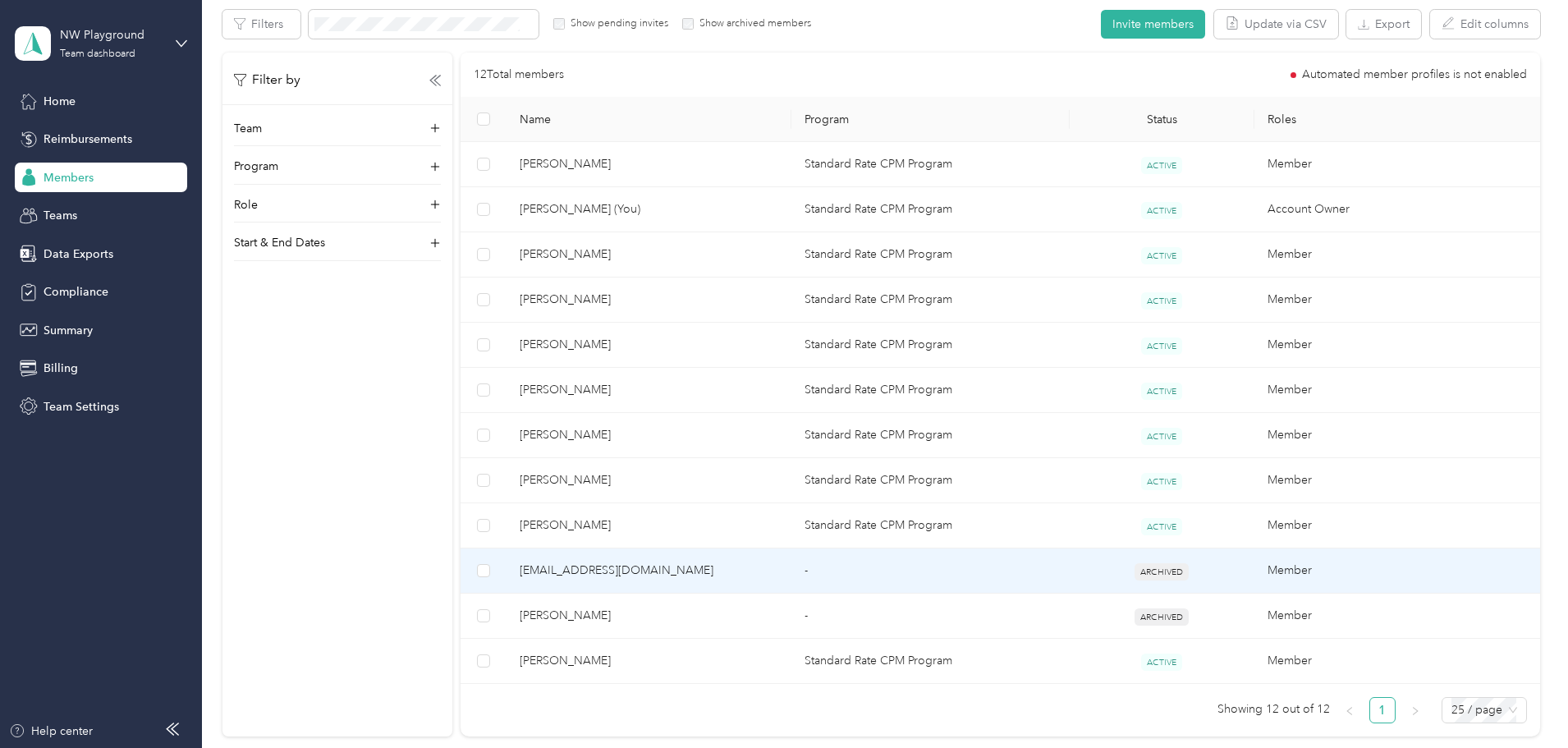
scroll to position [164, 0]
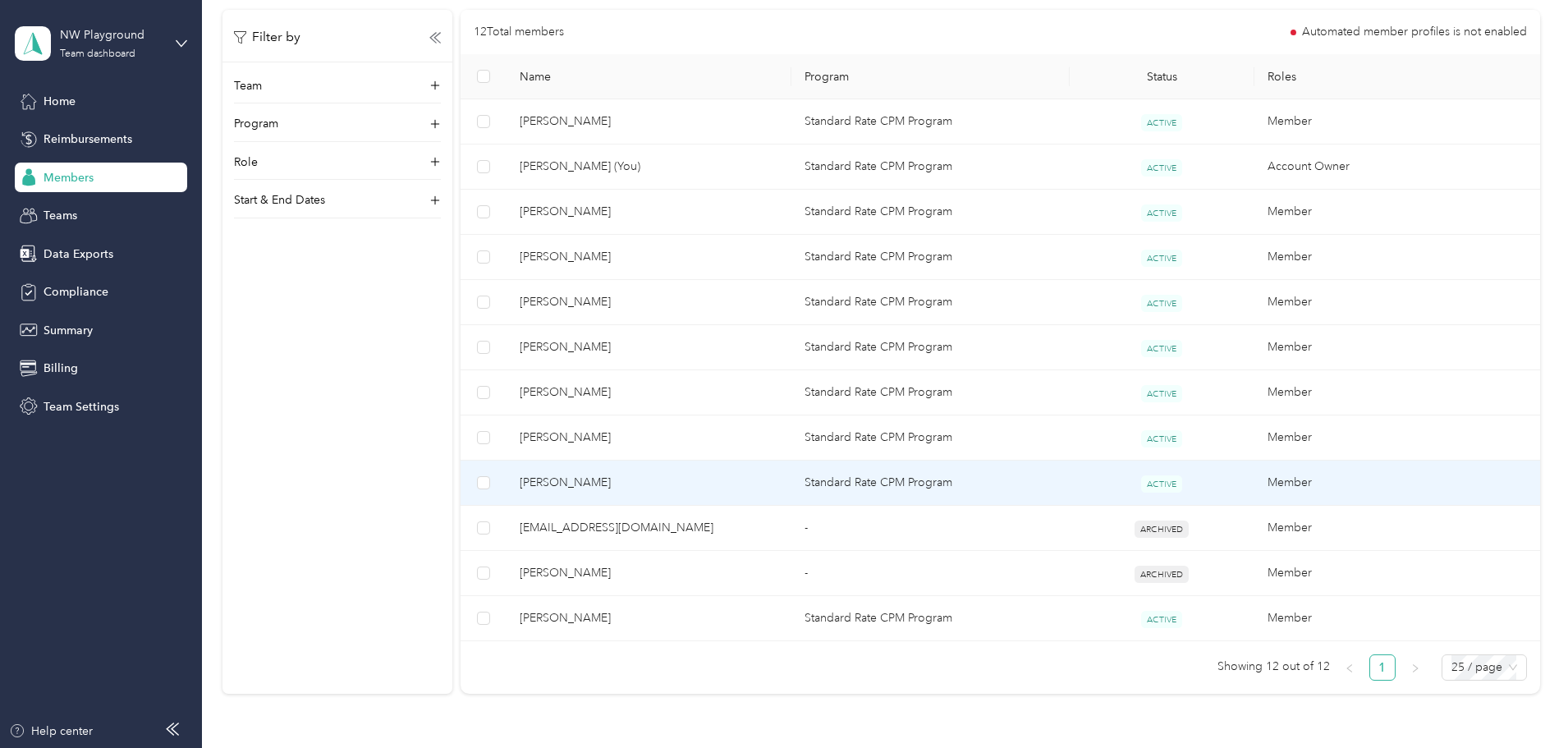
click at [639, 478] on span "[PERSON_NAME]" at bounding box center [649, 482] width 259 height 18
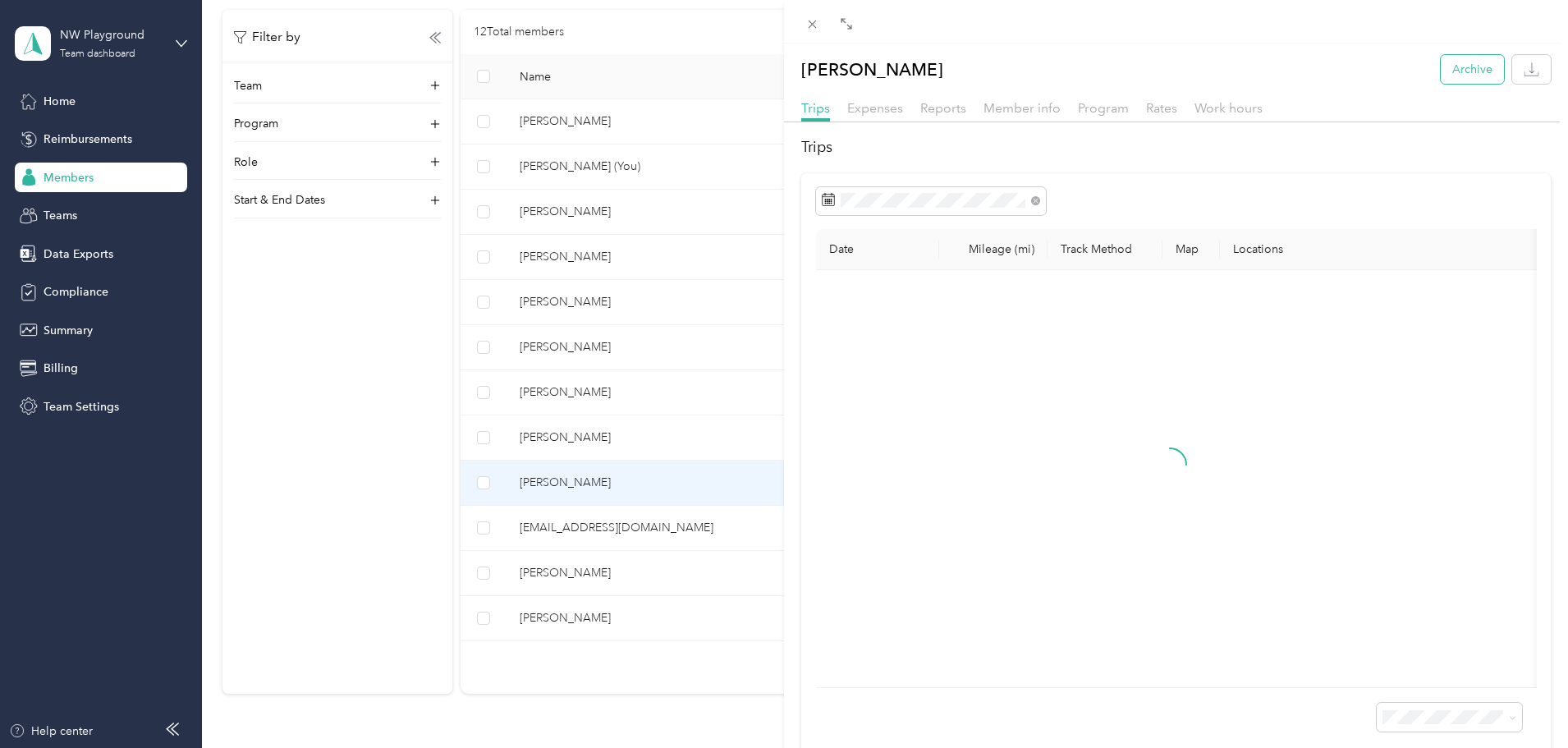
click at [1469, 64] on button "Archive" at bounding box center [1473, 69] width 63 height 29
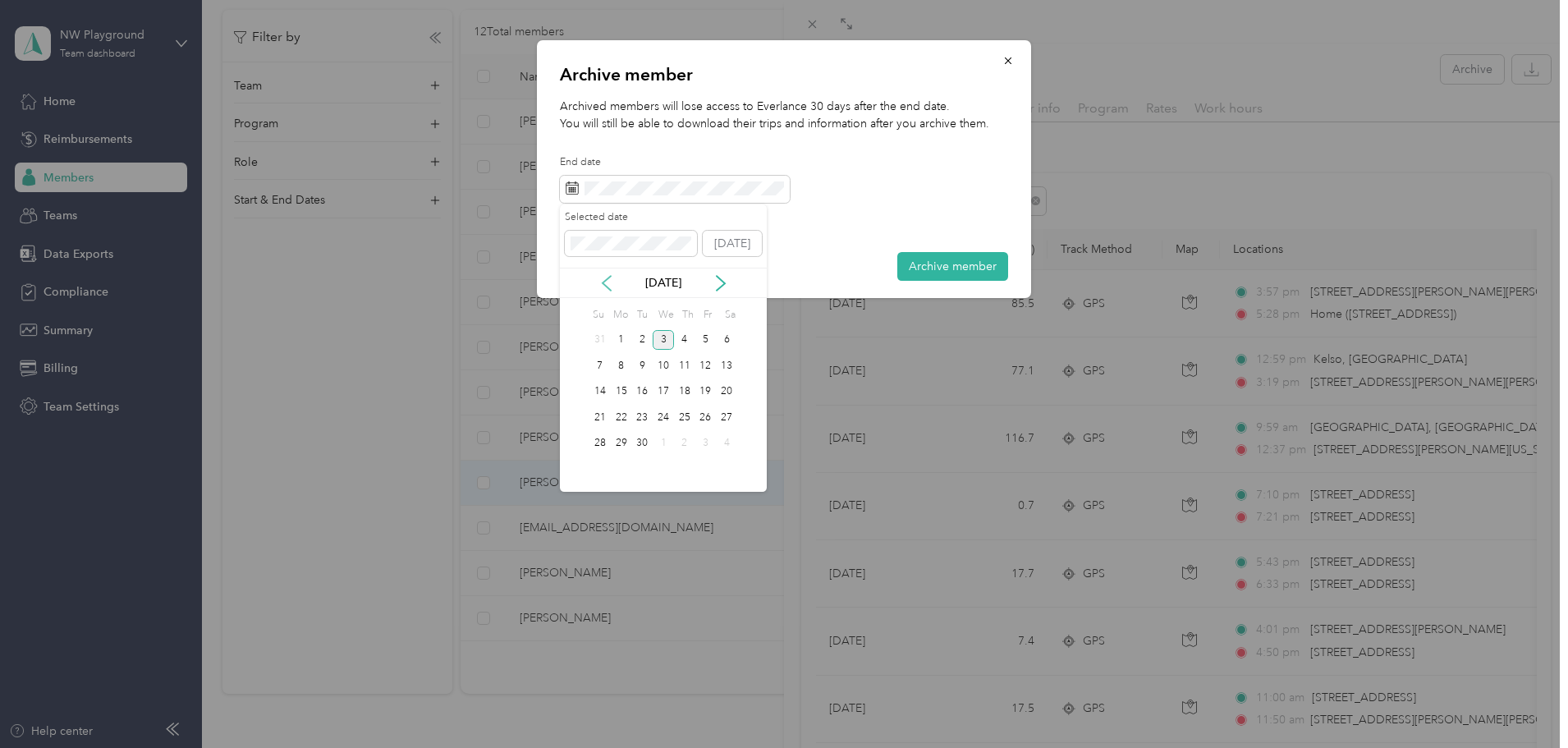
click at [607, 280] on icon at bounding box center [606, 282] width 17 height 17
click at [710, 420] on div "22" at bounding box center [707, 417] width 22 height 21
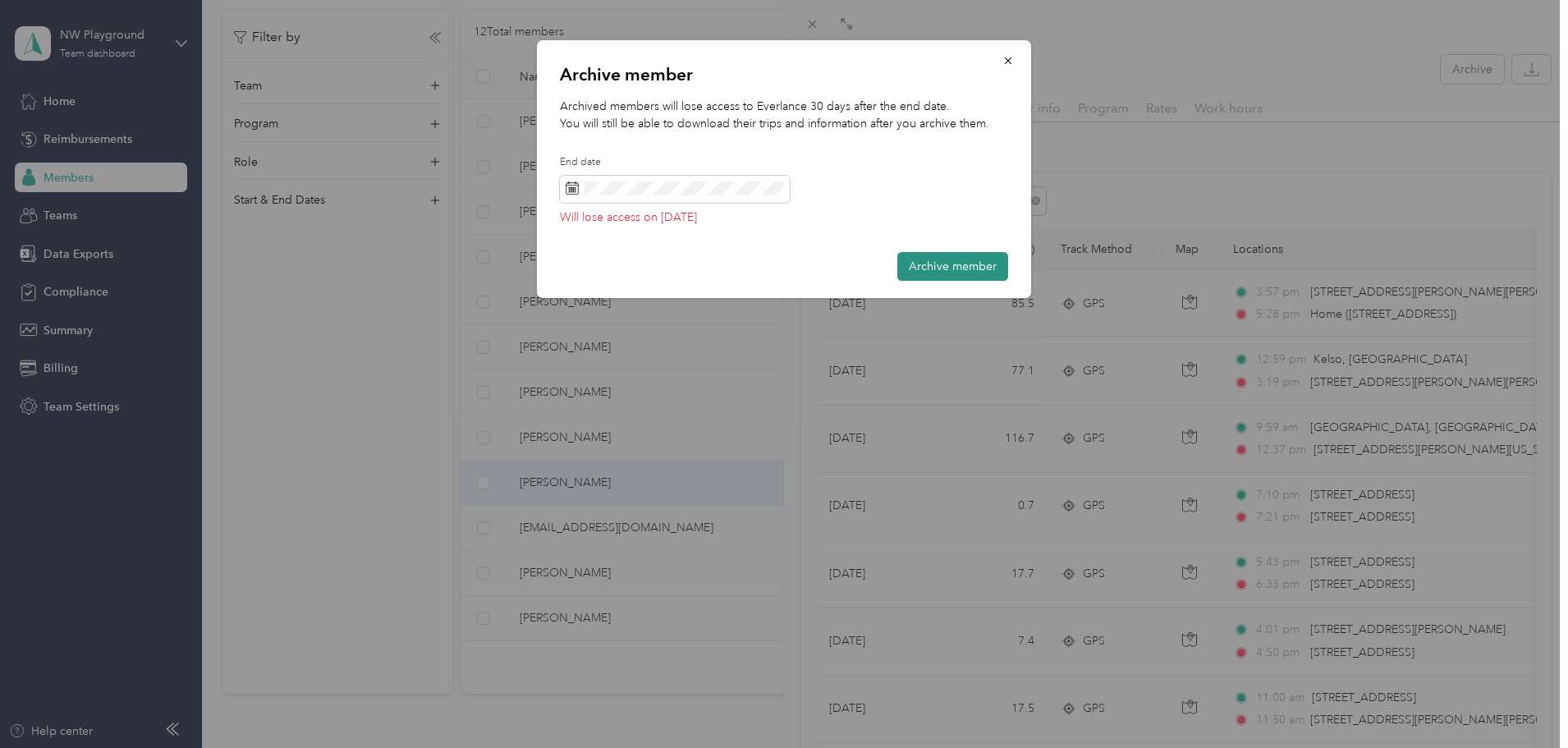
click at [946, 270] on button "Archive member" at bounding box center [953, 266] width 111 height 29
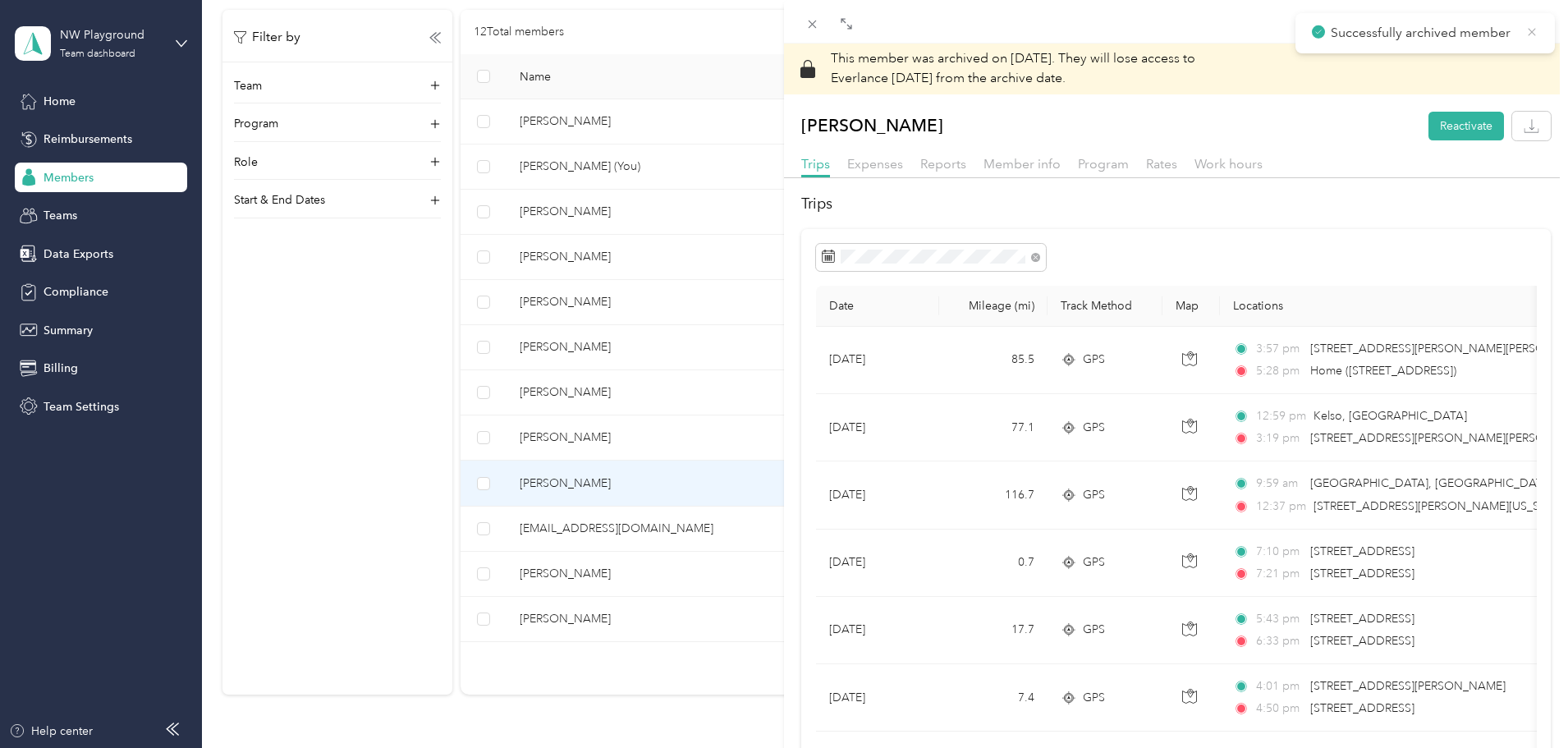
click at [1530, 36] on icon at bounding box center [1532, 31] width 13 height 15
click at [671, 438] on div "This member was archived on [DATE] . They will lose access to Everlance [DATE] …" at bounding box center [784, 374] width 1568 height 748
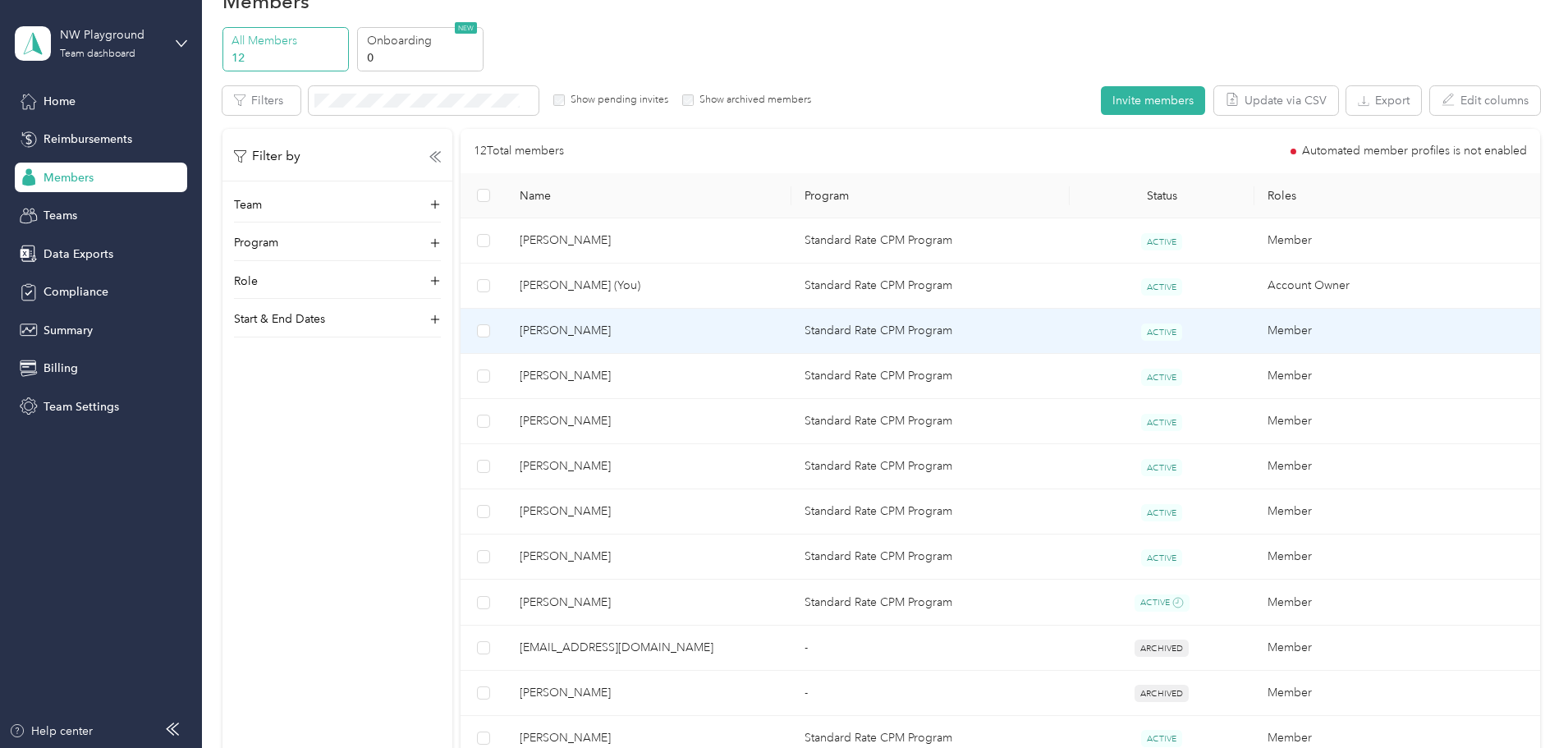
scroll to position [21, 0]
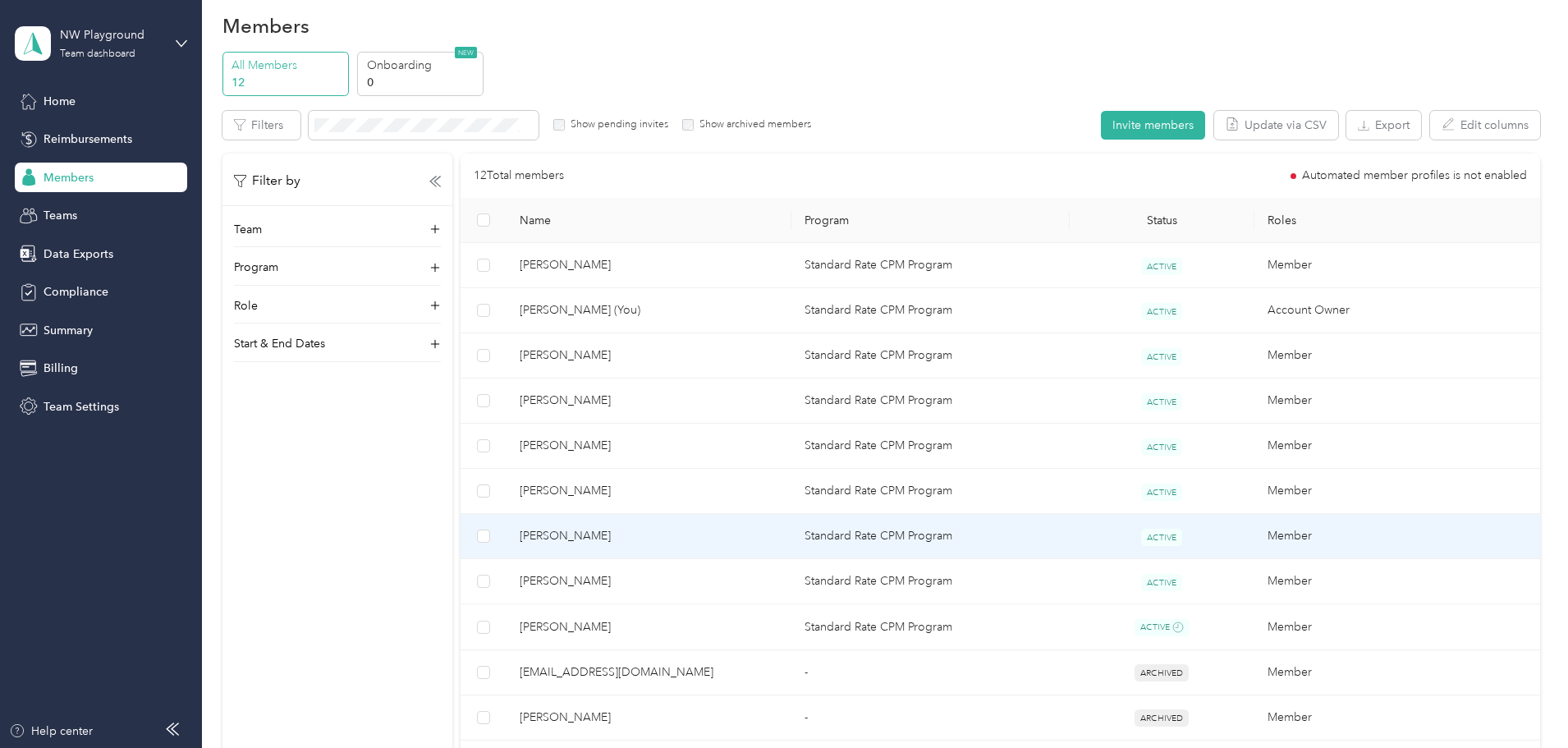
click at [681, 534] on span "[PERSON_NAME]" at bounding box center [649, 536] width 259 height 18
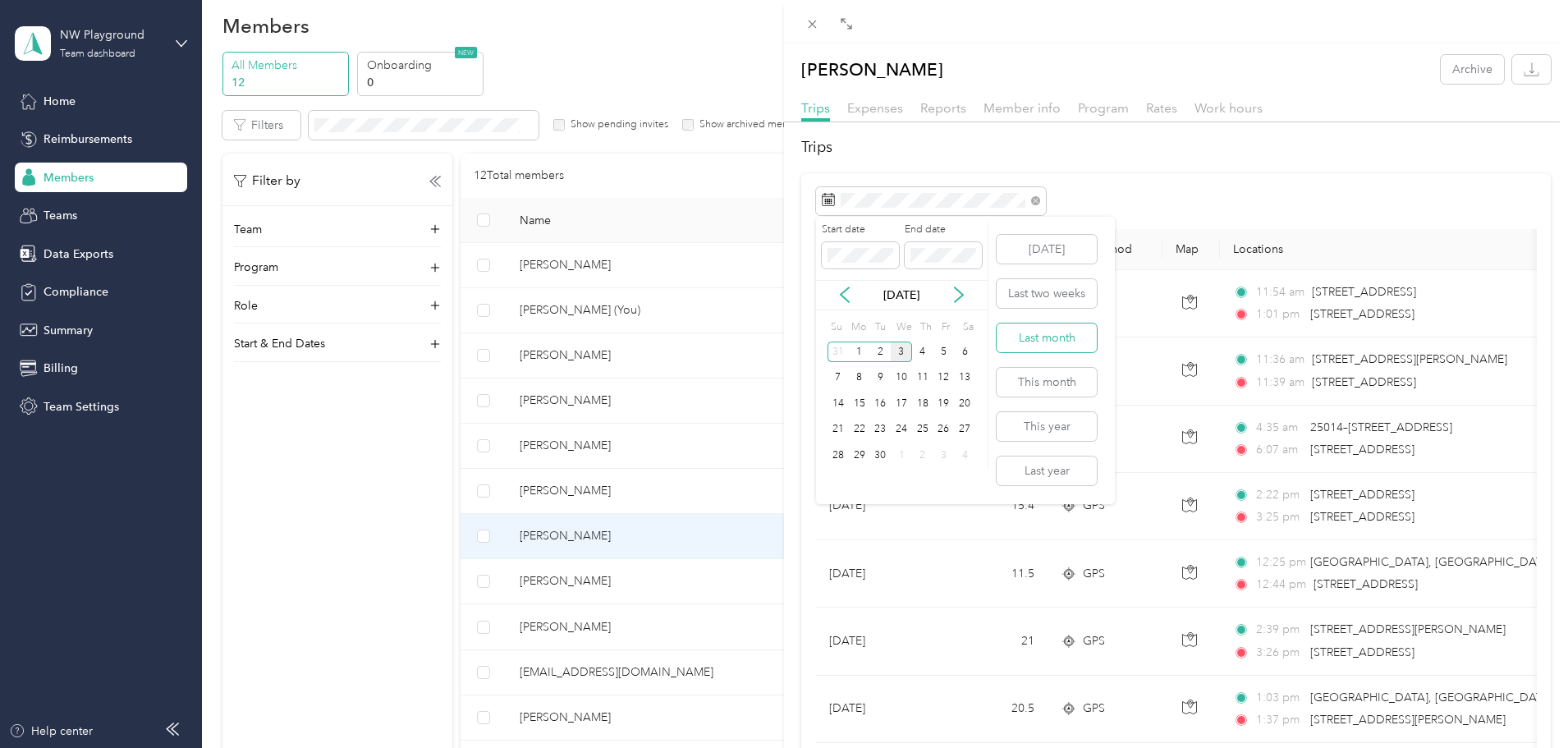
click at [1040, 330] on button "Last month" at bounding box center [1047, 338] width 100 height 29
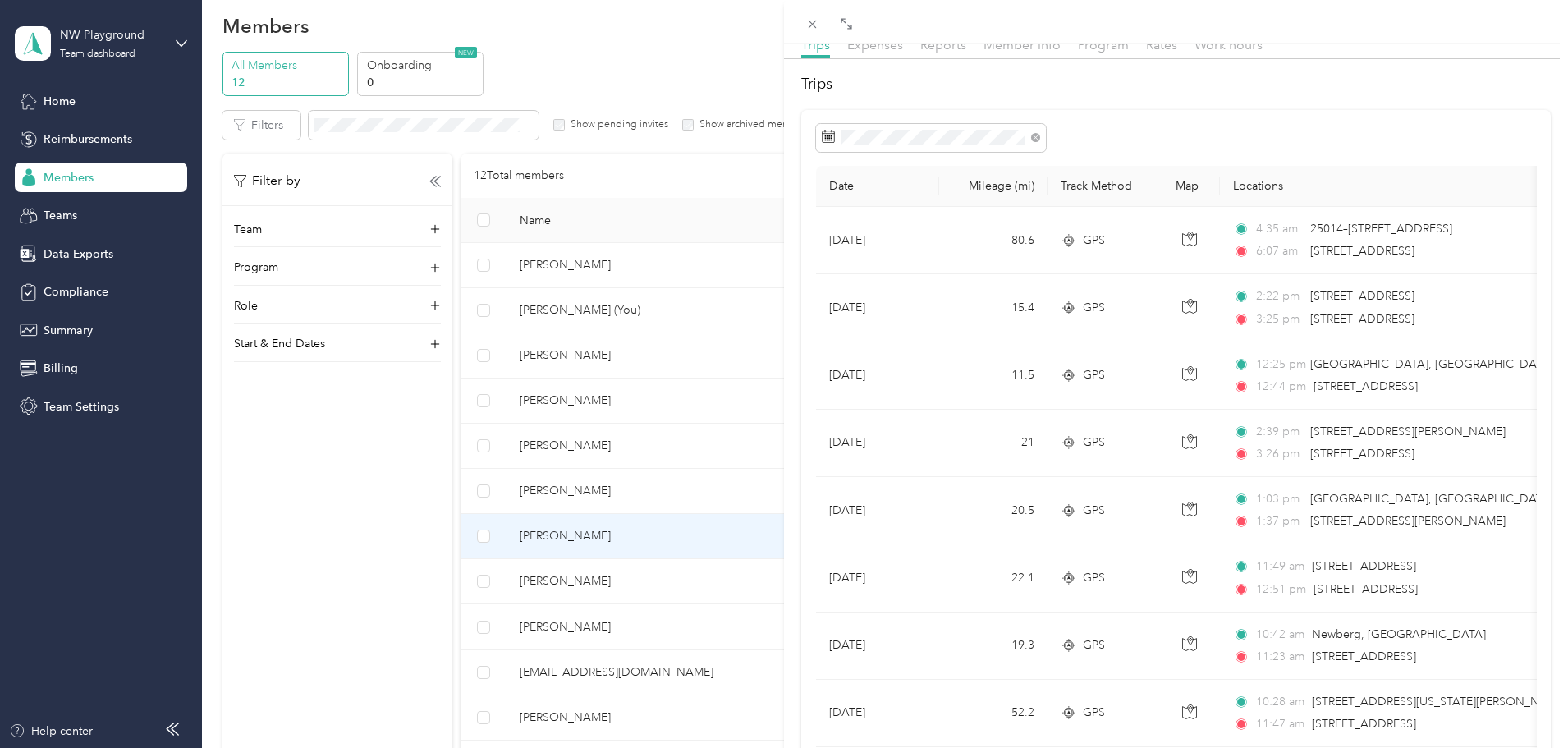
scroll to position [41, 0]
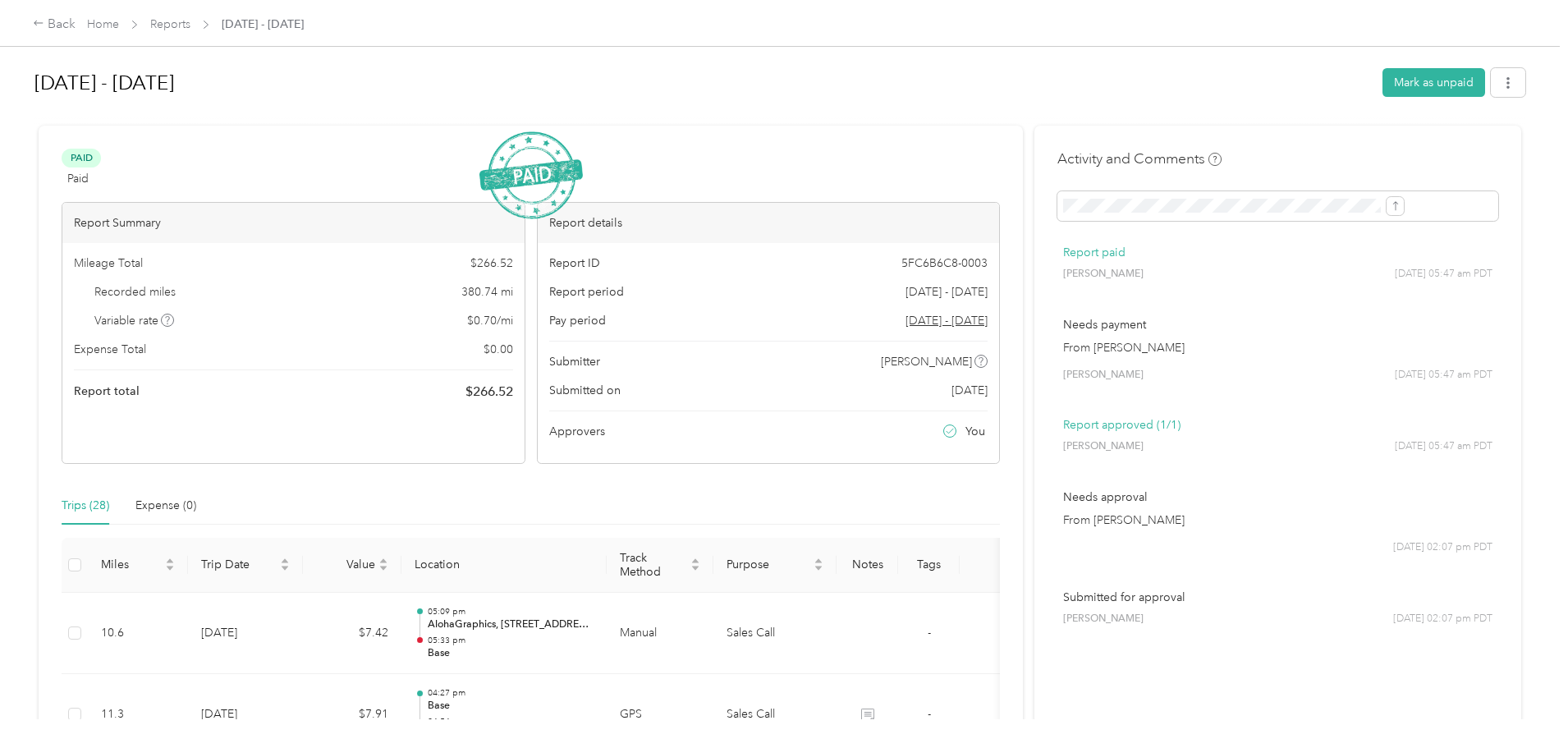
scroll to position [41, 0]
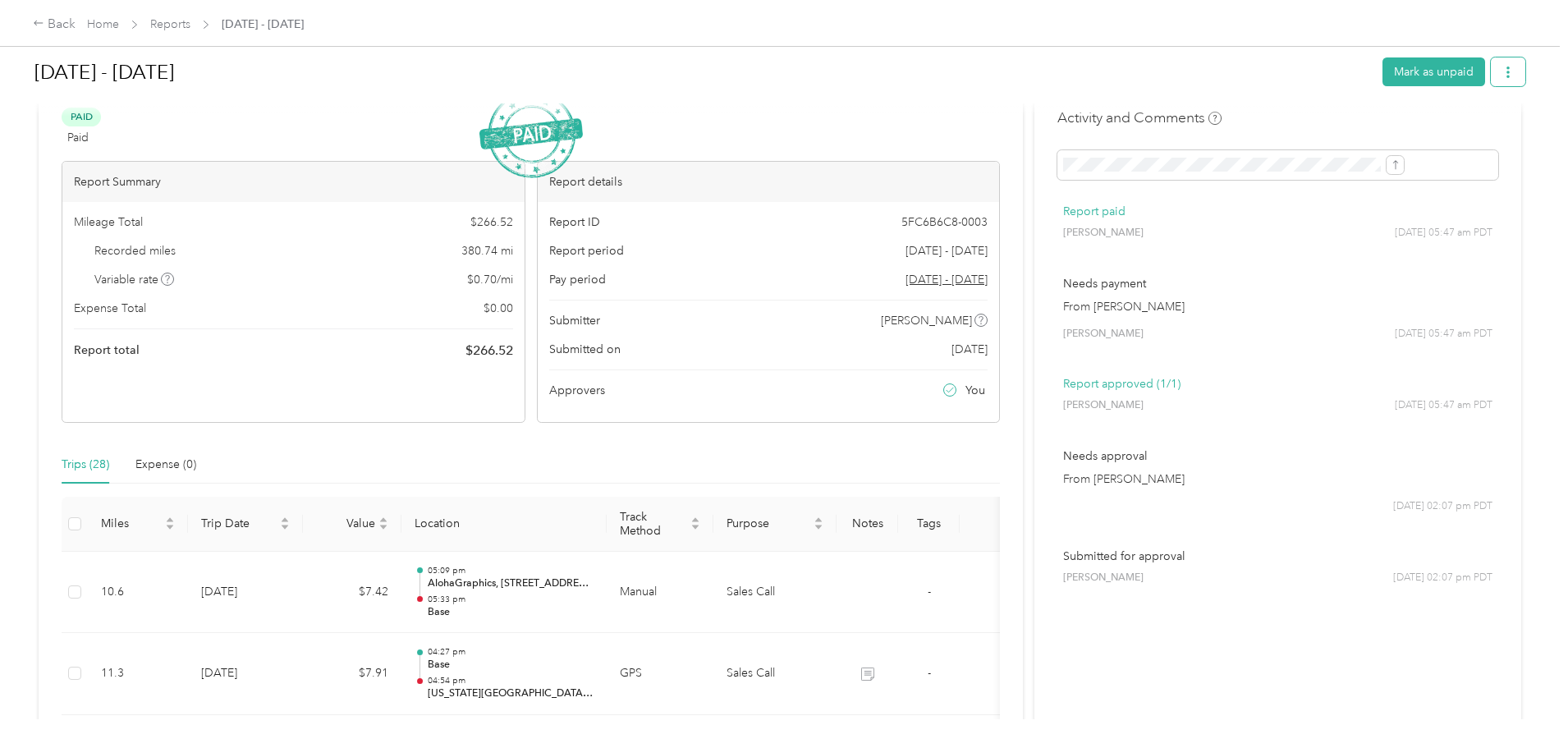
click at [1503, 76] on icon "button" at bounding box center [1509, 73] width 12 height 12
click at [1556, 96] on div "Back Home Reports Aug 1 - 31, 2025 Aug 1 - 31, 2025 Mark as unpaid Paid Paid Vi…" at bounding box center [780, 374] width 1560 height 748
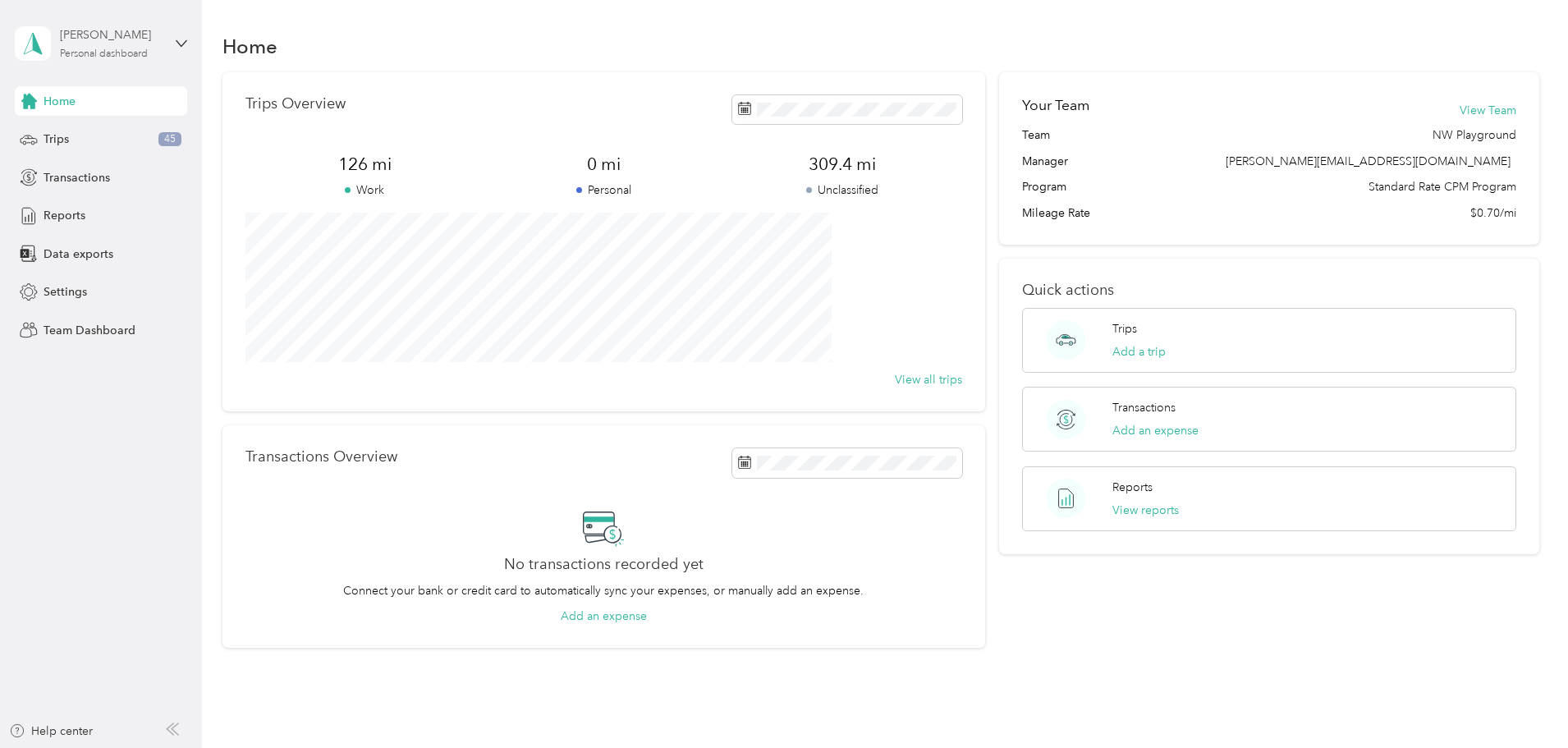
click at [126, 55] on div "Personal dashboard" at bounding box center [103, 54] width 88 height 10
click at [103, 139] on div "Team dashboard" at bounding box center [234, 135] width 415 height 29
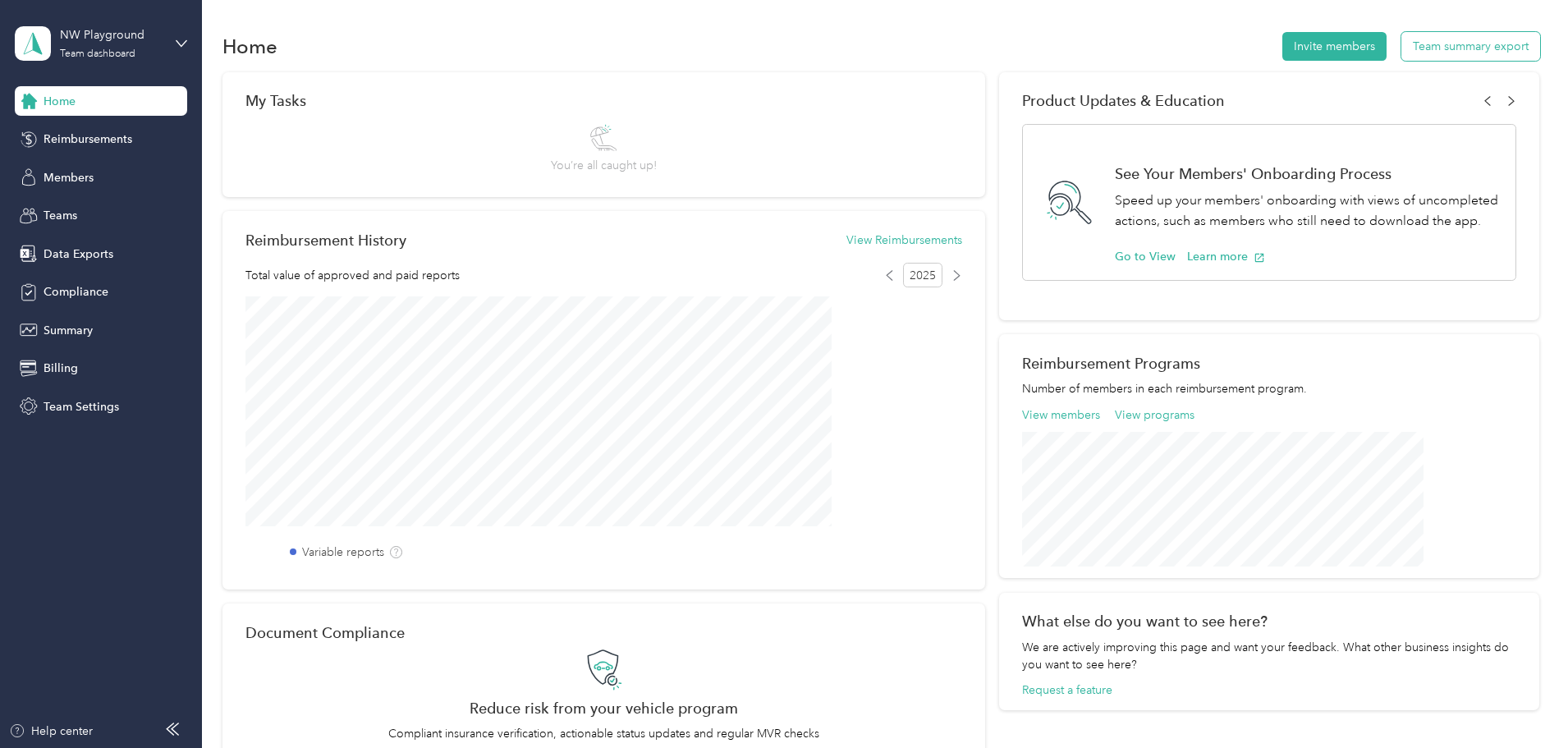
click at [1402, 58] on button "Team summary export" at bounding box center [1471, 46] width 139 height 29
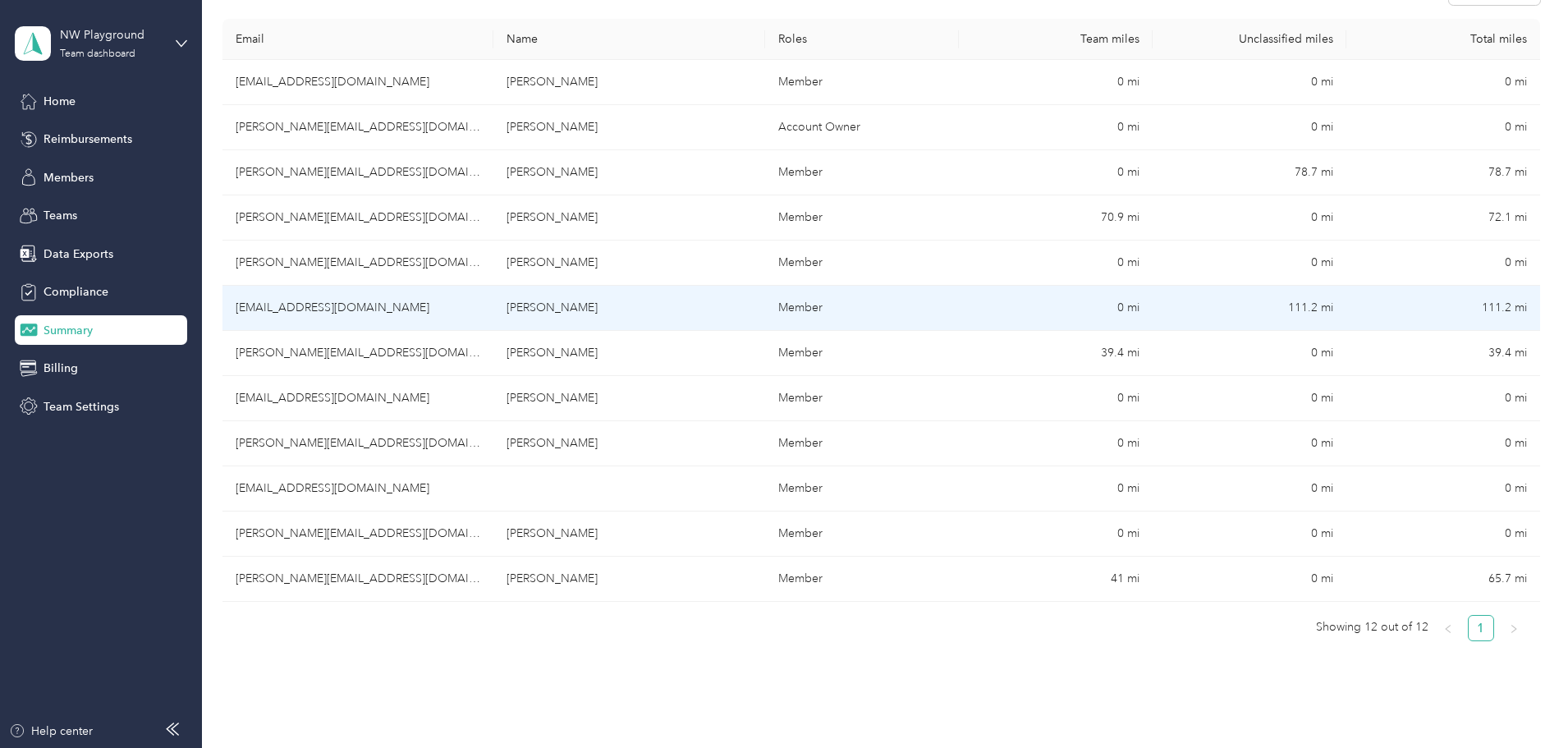
scroll to position [287, 0]
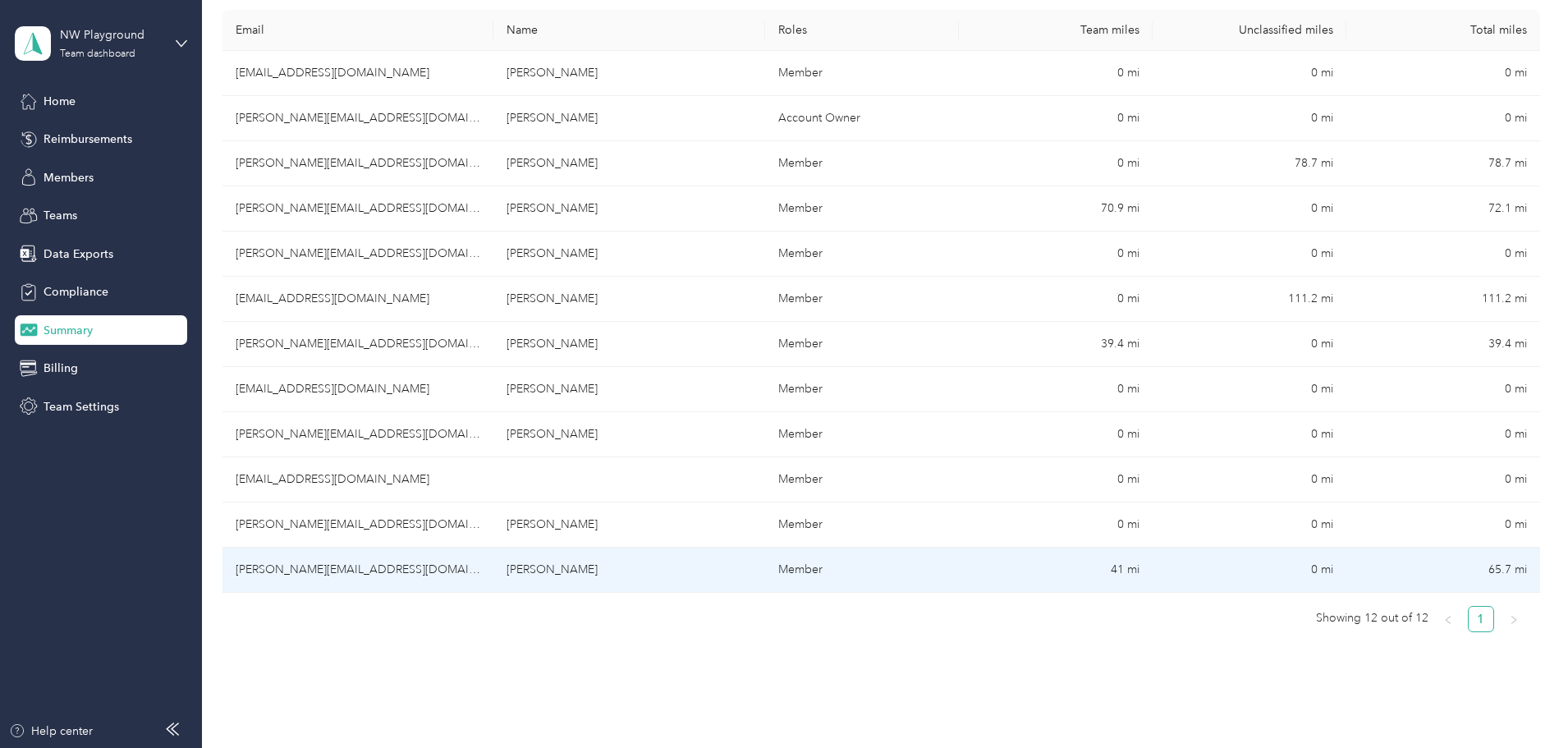
click at [474, 570] on td "michael@nwplayground.com" at bounding box center [357, 570] width 271 height 45
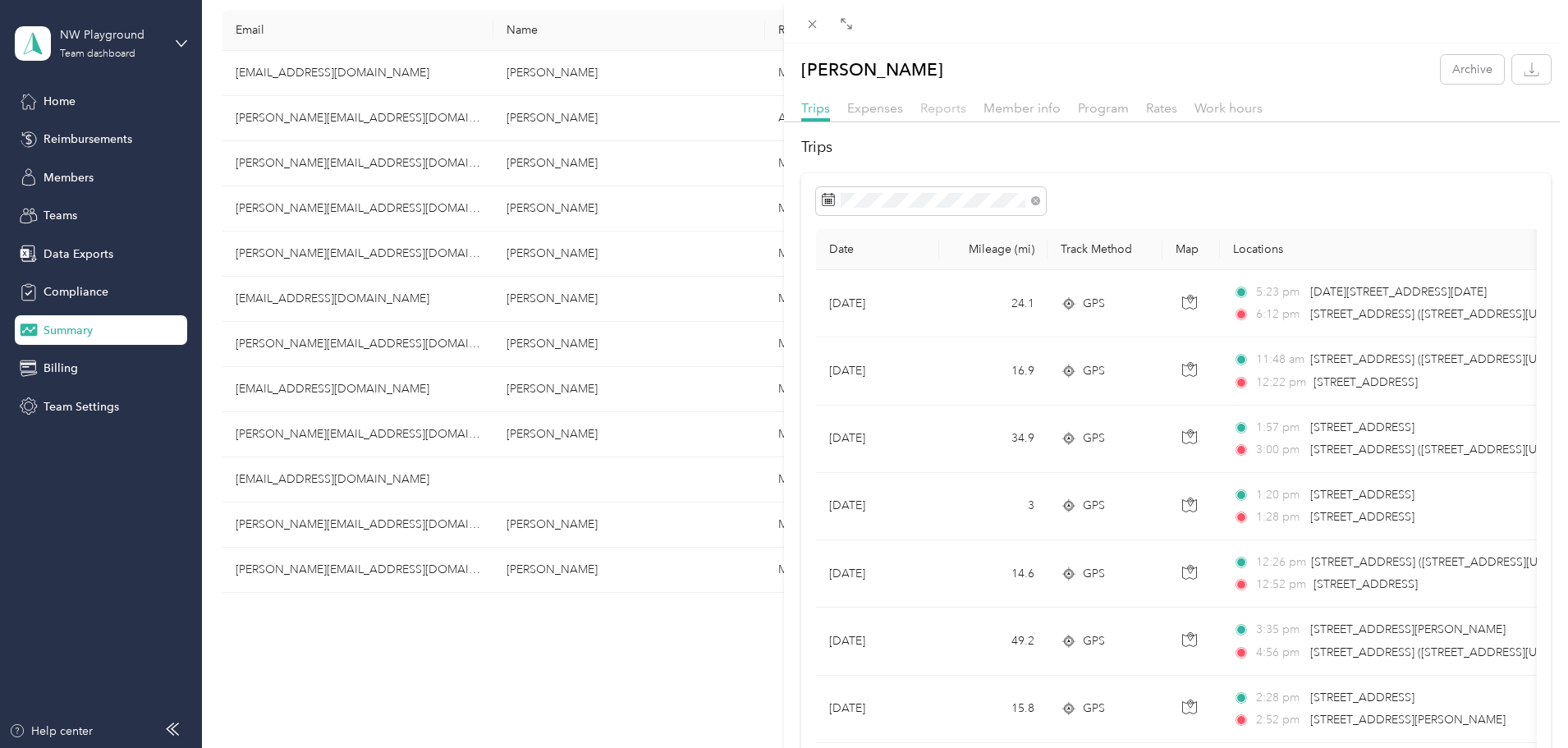
click at [932, 115] on span "Reports" at bounding box center [943, 108] width 46 height 16
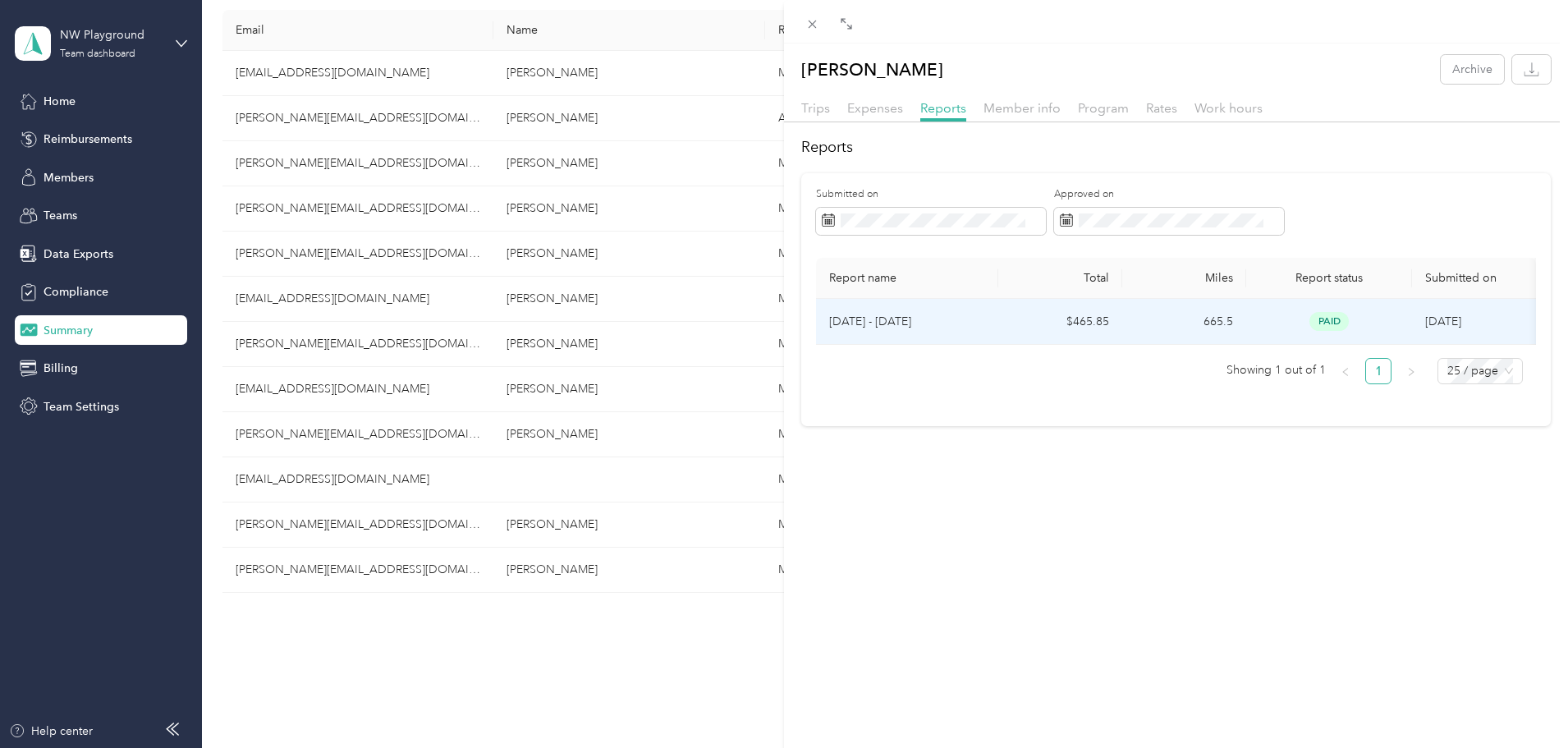
click at [897, 324] on p "[DATE] - [DATE]" at bounding box center [908, 322] width 156 height 18
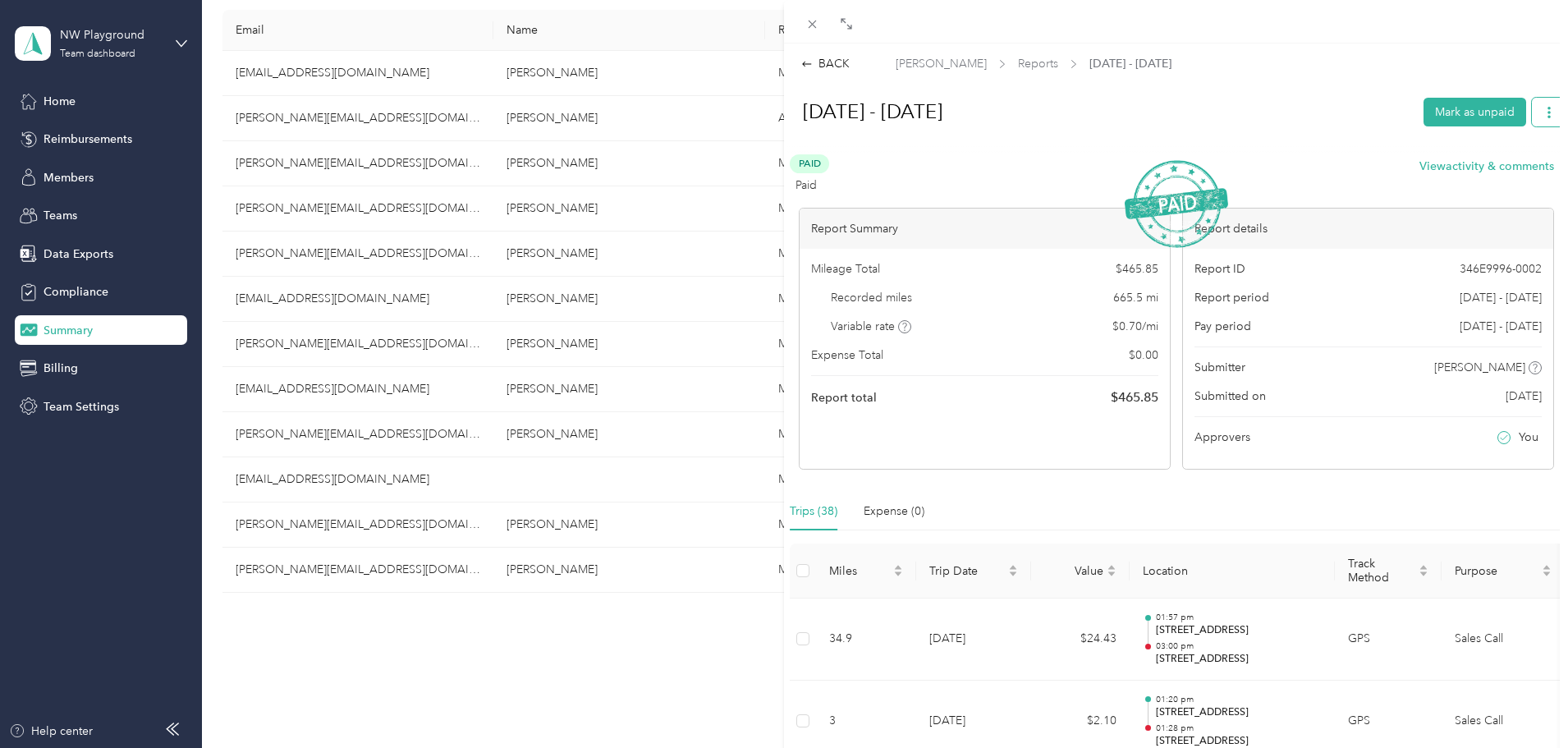
click at [1533, 106] on button "button" at bounding box center [1549, 111] width 34 height 29
click at [1504, 164] on span "Download" at bounding box center [1489, 172] width 54 height 18
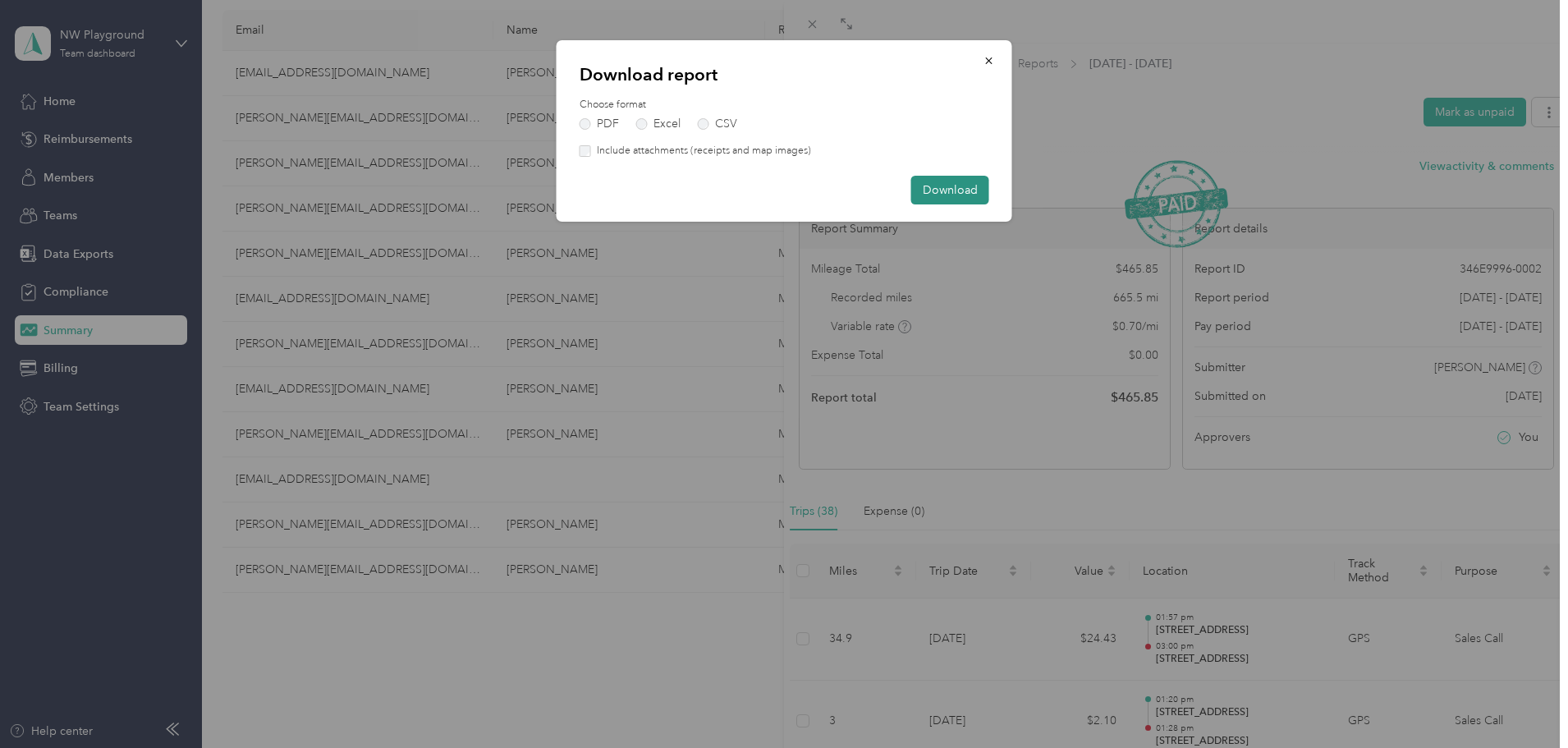
click at [972, 184] on button "Download" at bounding box center [950, 190] width 78 height 29
